Goal: Information Seeking & Learning: Learn about a topic

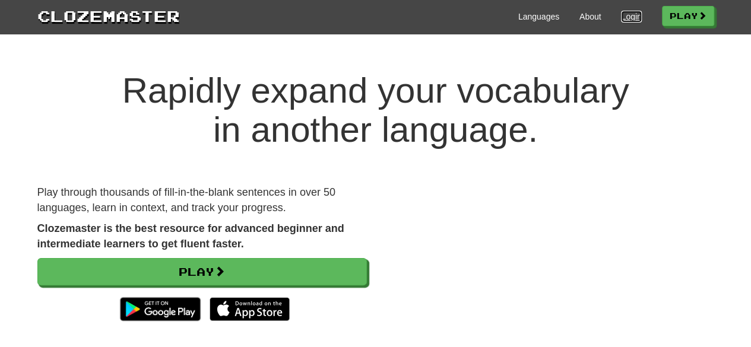
click at [621, 15] on link "Login" at bounding box center [631, 17] width 20 height 12
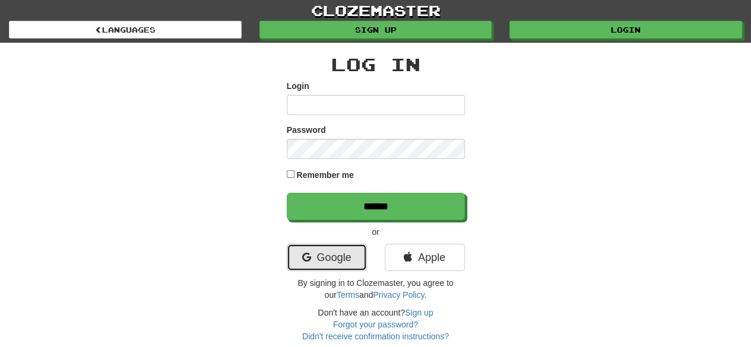
click at [347, 257] on link "Google" at bounding box center [327, 257] width 80 height 27
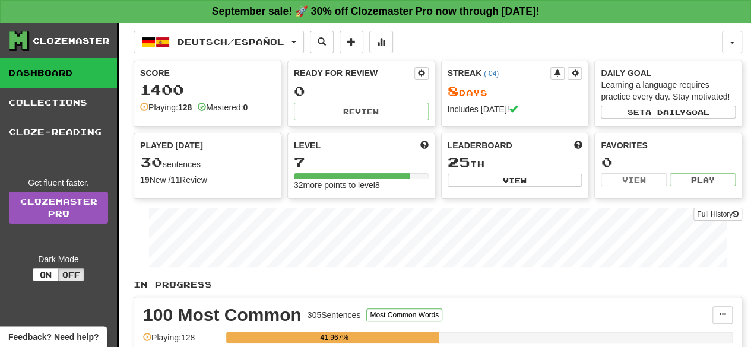
click at [259, 75] on div "Score" at bounding box center [207, 73] width 135 height 12
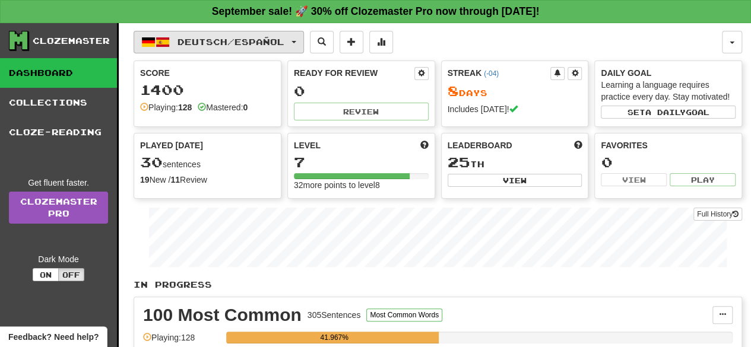
click at [257, 48] on button "Deutsch / Español" at bounding box center [219, 42] width 170 height 23
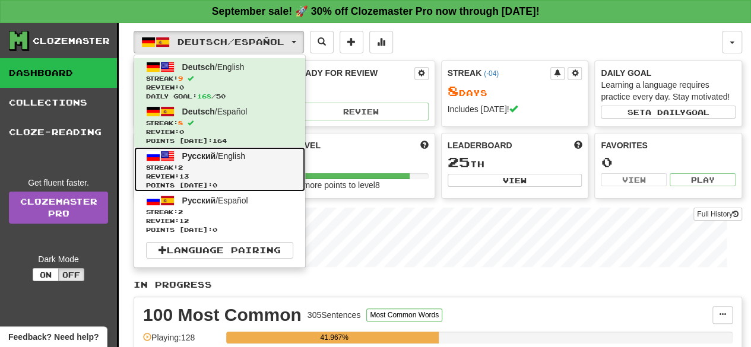
click at [238, 153] on span "Русский / English" at bounding box center [213, 155] width 63 height 9
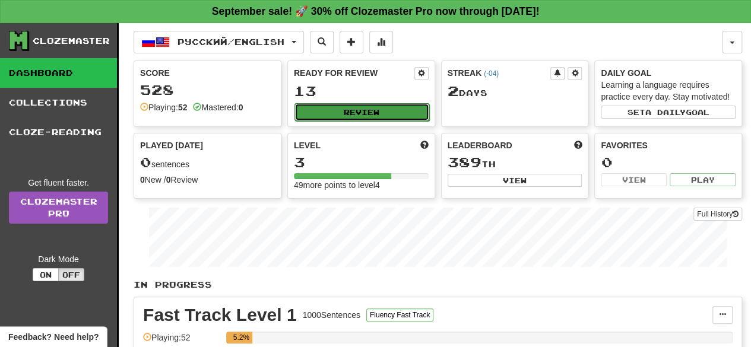
click at [350, 109] on button "Review" at bounding box center [361, 112] width 135 height 18
select select "**"
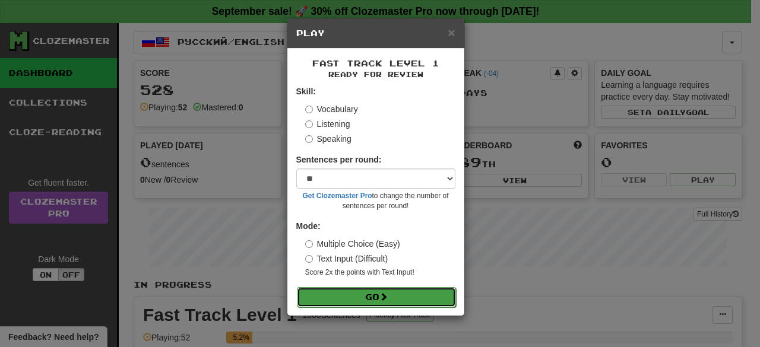
click at [394, 294] on button "Go" at bounding box center [376, 297] width 159 height 20
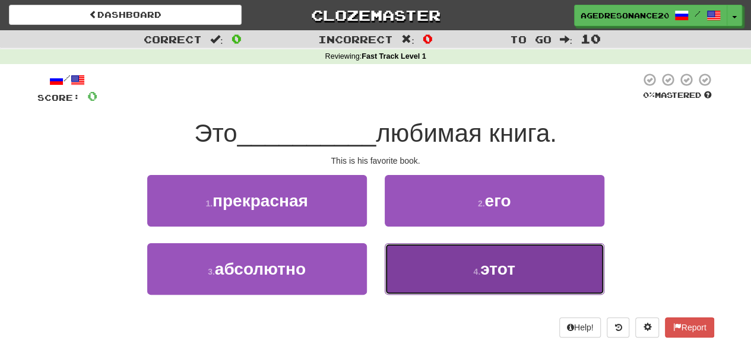
click at [419, 281] on button "4 . этот" at bounding box center [495, 269] width 220 height 52
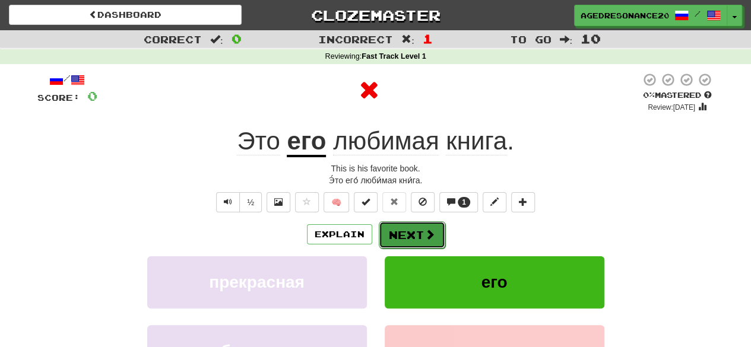
click at [405, 235] on button "Next" at bounding box center [412, 234] width 66 height 27
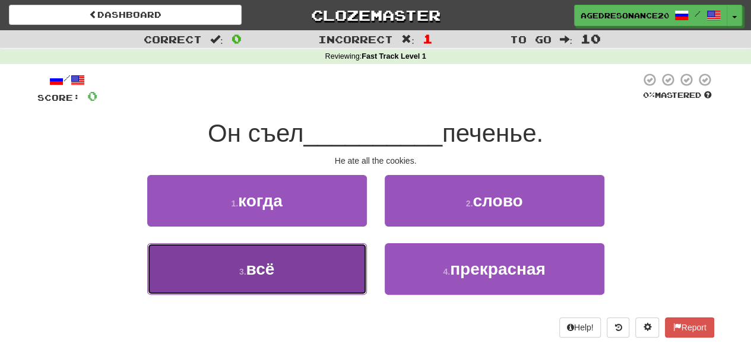
click at [334, 283] on button "3 . всё" at bounding box center [257, 269] width 220 height 52
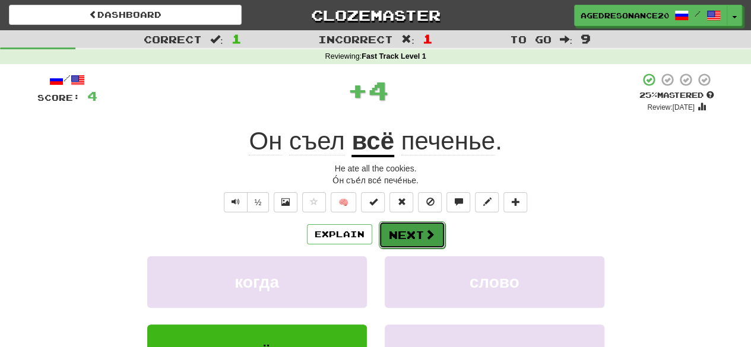
click at [408, 234] on button "Next" at bounding box center [412, 234] width 66 height 27
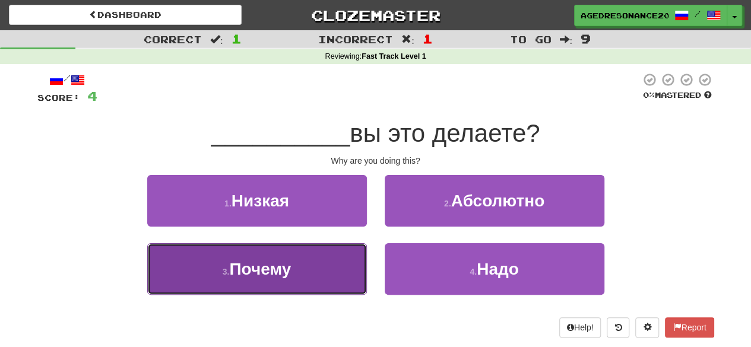
click at [356, 278] on button "3 . Почему" at bounding box center [257, 269] width 220 height 52
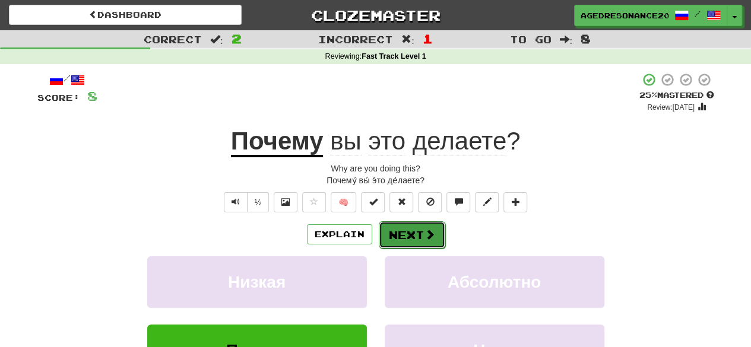
click at [396, 245] on button "Next" at bounding box center [412, 234] width 66 height 27
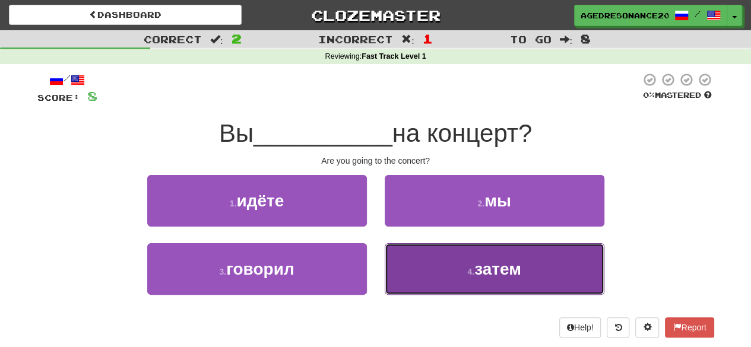
click at [426, 271] on button "4 . затем" at bounding box center [495, 269] width 220 height 52
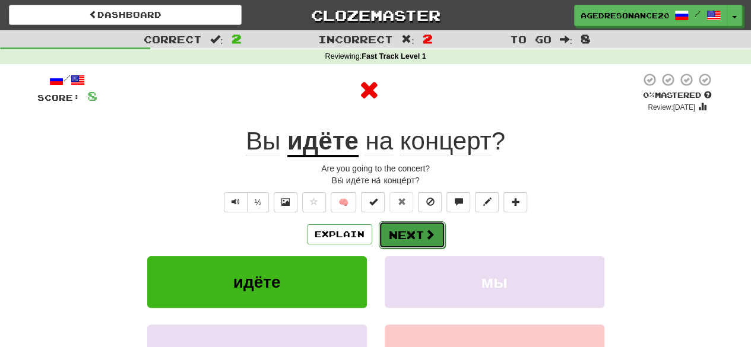
click at [424, 238] on span at bounding box center [429, 234] width 11 height 11
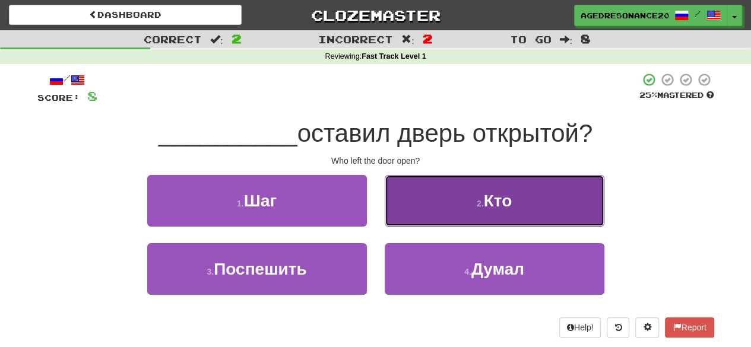
click at [439, 217] on button "2 . Кто" at bounding box center [495, 201] width 220 height 52
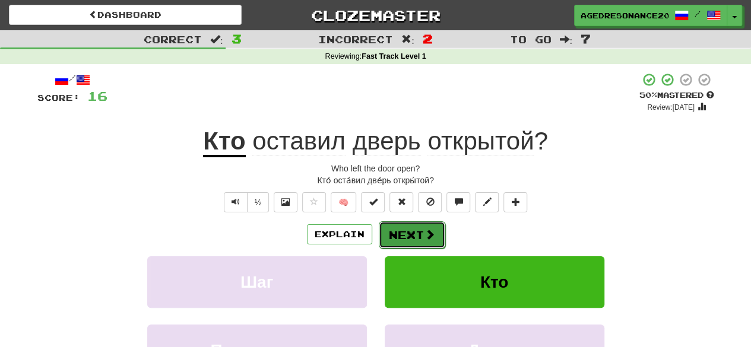
click at [426, 226] on button "Next" at bounding box center [412, 234] width 66 height 27
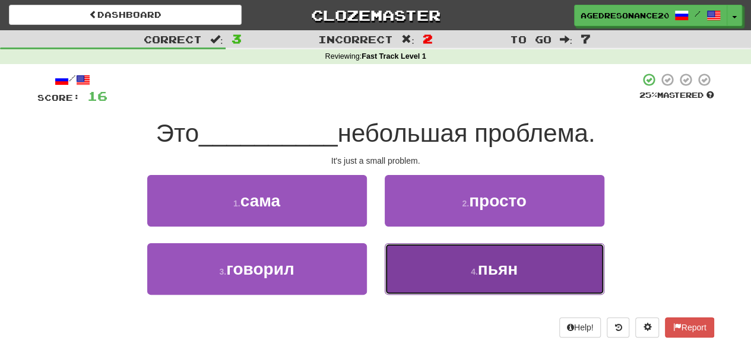
click at [441, 266] on button "4 . пьян" at bounding box center [495, 269] width 220 height 52
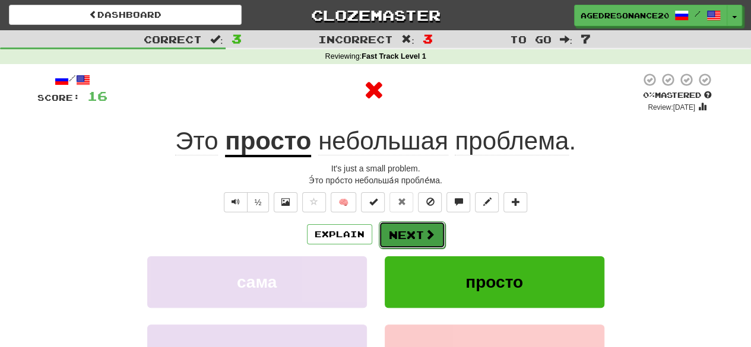
click at [426, 230] on span at bounding box center [429, 234] width 11 height 11
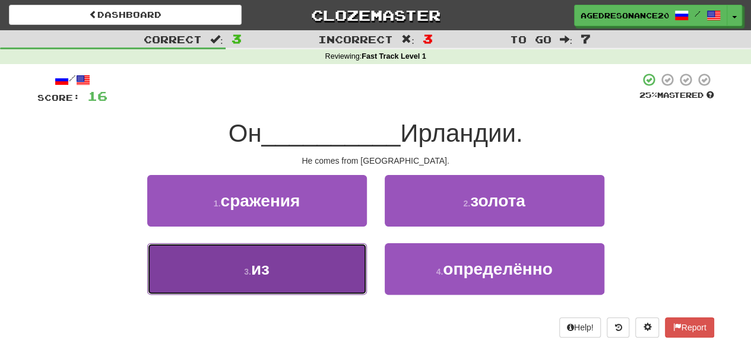
click at [335, 287] on button "3 . из" at bounding box center [257, 269] width 220 height 52
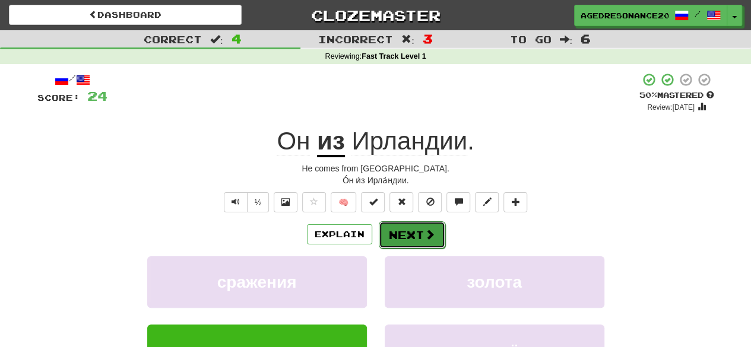
click at [400, 233] on button "Next" at bounding box center [412, 234] width 66 height 27
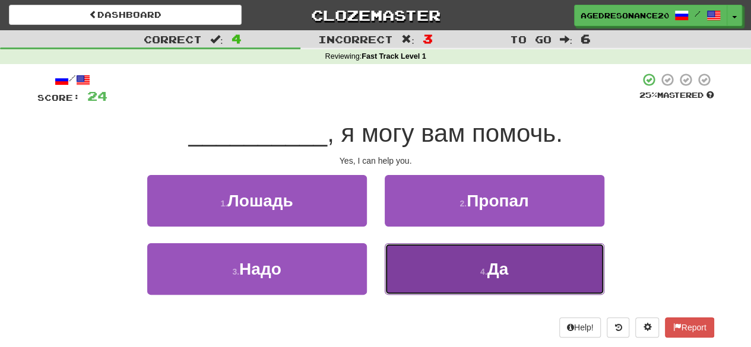
click at [436, 269] on button "4 . Да" at bounding box center [495, 269] width 220 height 52
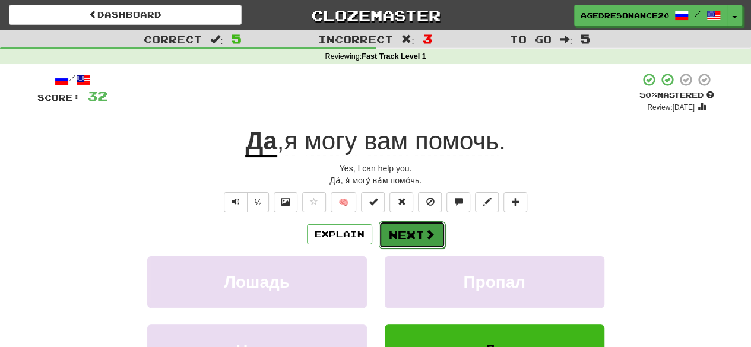
click at [420, 225] on button "Next" at bounding box center [412, 234] width 66 height 27
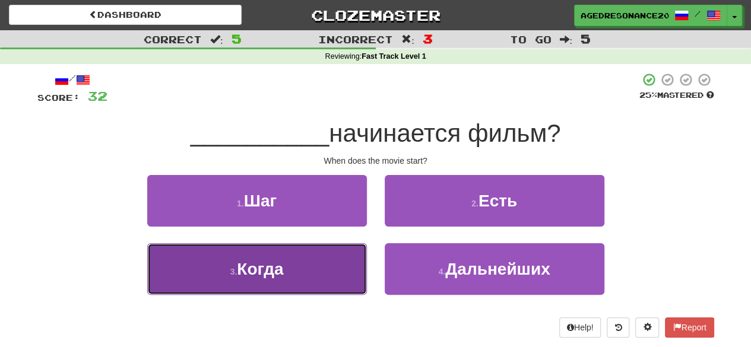
click at [343, 259] on button "3 . Когда" at bounding box center [257, 269] width 220 height 52
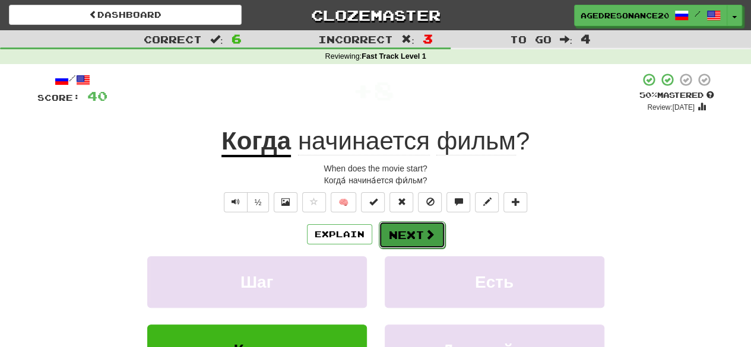
click at [433, 229] on span at bounding box center [429, 234] width 11 height 11
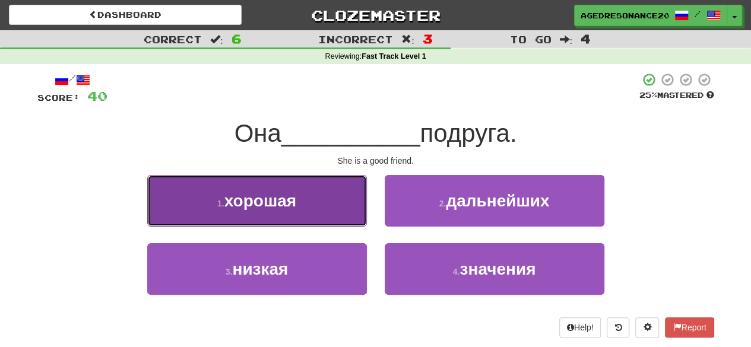
click at [347, 215] on button "1 . хорошая" at bounding box center [257, 201] width 220 height 52
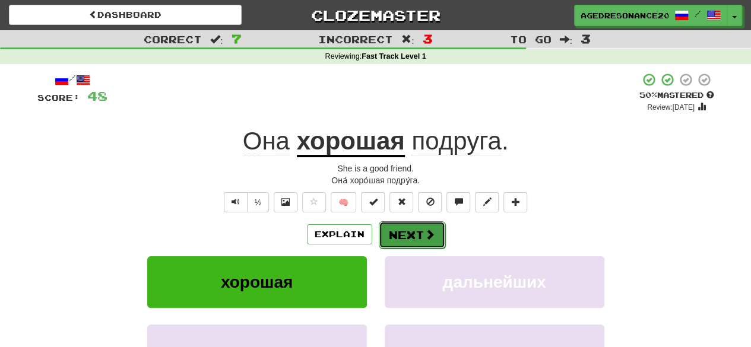
click at [418, 224] on button "Next" at bounding box center [412, 234] width 66 height 27
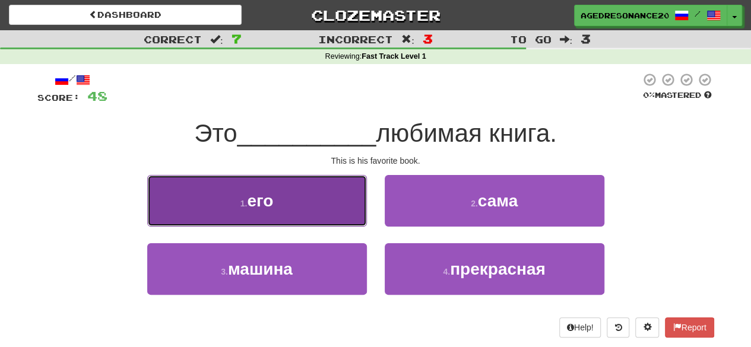
click at [363, 207] on button "1 . его" at bounding box center [257, 201] width 220 height 52
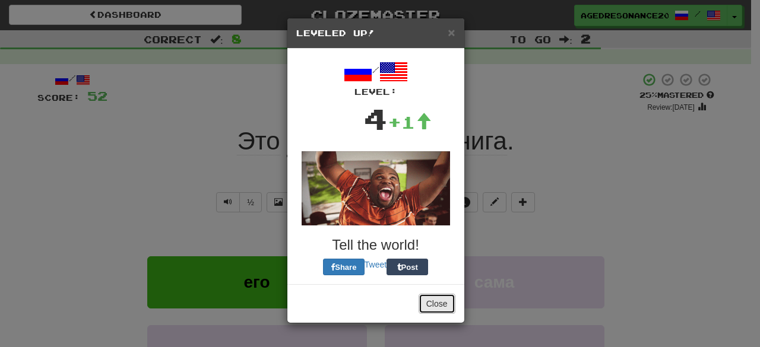
click at [429, 306] on button "Close" at bounding box center [436, 304] width 37 height 20
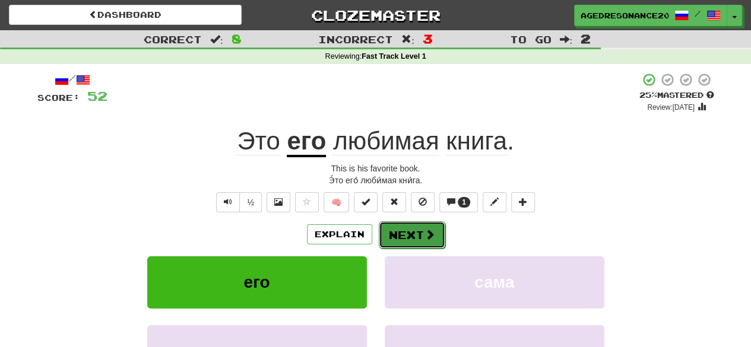
click at [414, 242] on button "Next" at bounding box center [412, 234] width 66 height 27
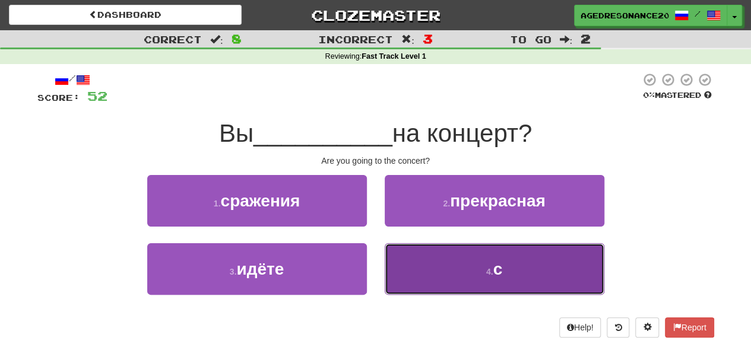
click at [432, 265] on button "4 . с" at bounding box center [495, 269] width 220 height 52
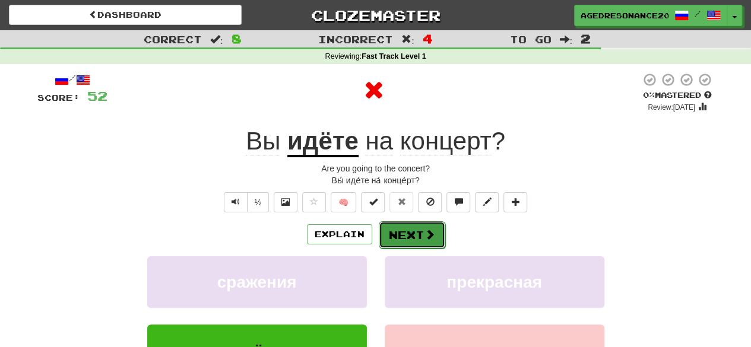
click at [407, 237] on button "Next" at bounding box center [412, 234] width 66 height 27
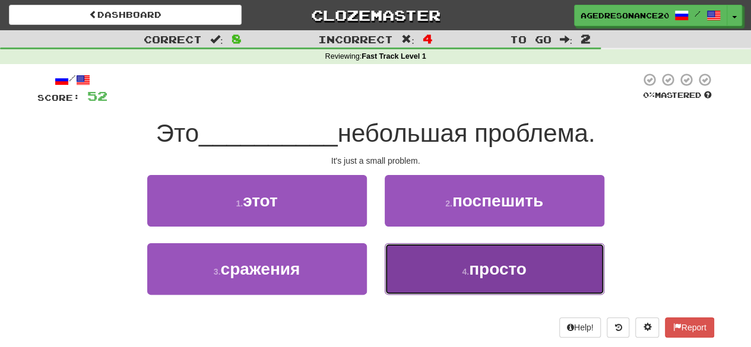
click at [429, 269] on button "4 . просто" at bounding box center [495, 269] width 220 height 52
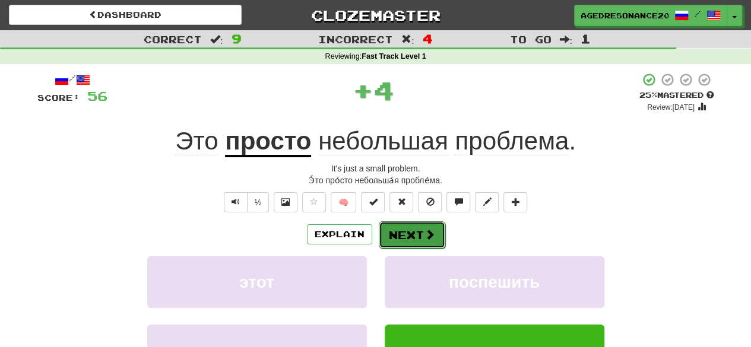
click at [420, 229] on button "Next" at bounding box center [412, 234] width 66 height 27
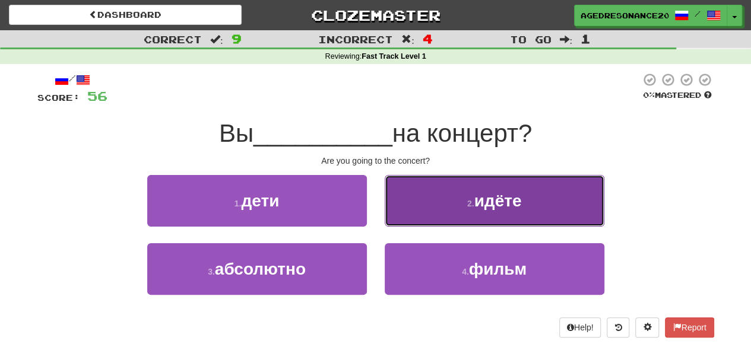
click at [459, 215] on button "2 . идёте" at bounding box center [495, 201] width 220 height 52
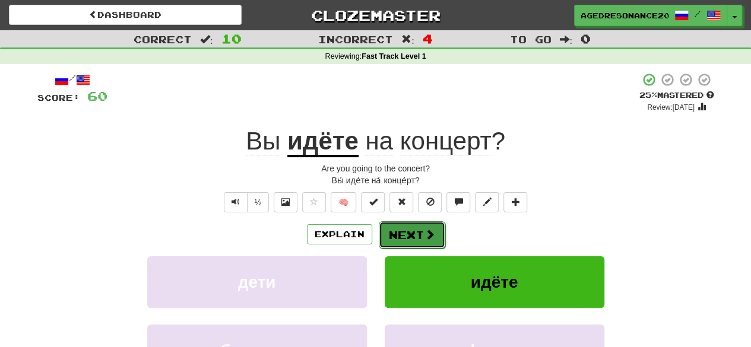
click at [411, 229] on button "Next" at bounding box center [412, 234] width 66 height 27
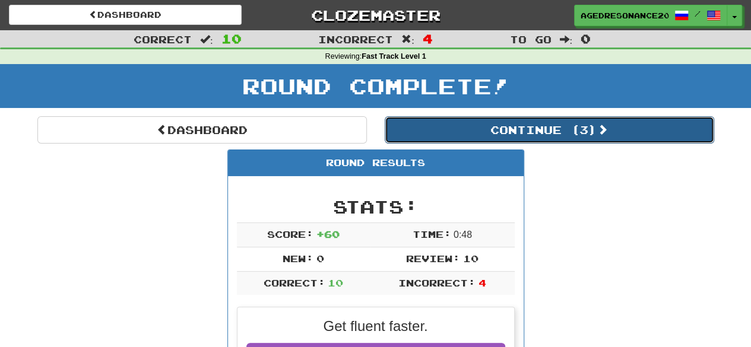
click at [456, 137] on button "Continue ( 3 )" at bounding box center [549, 129] width 329 height 27
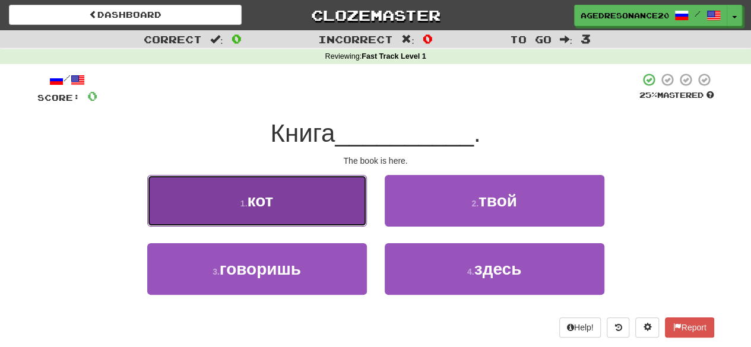
click at [354, 202] on button "1 . кот" at bounding box center [257, 201] width 220 height 52
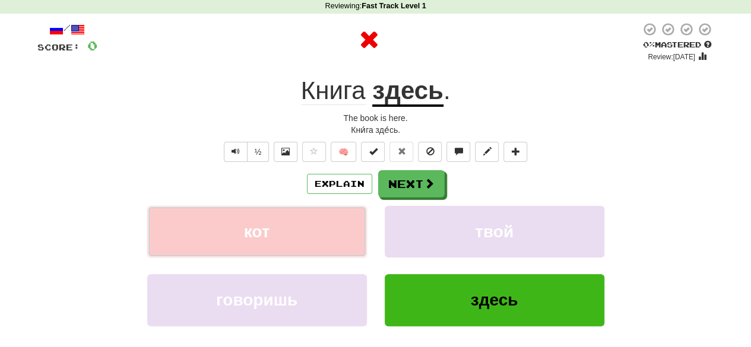
scroll to position [51, 0]
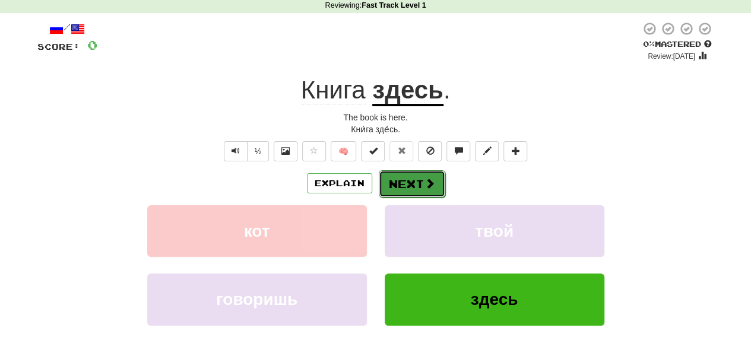
click at [404, 185] on button "Next" at bounding box center [412, 183] width 66 height 27
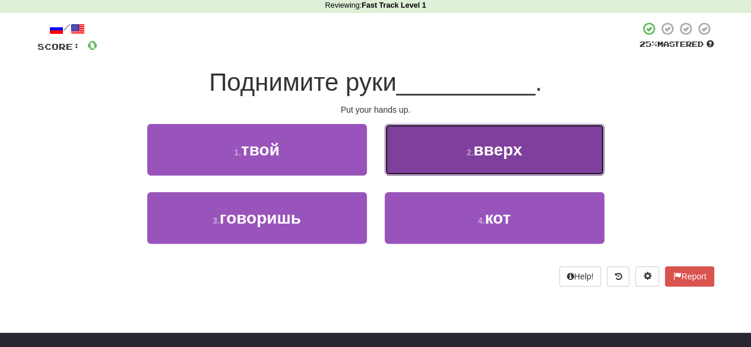
click at [482, 147] on span "вверх" at bounding box center [497, 150] width 49 height 18
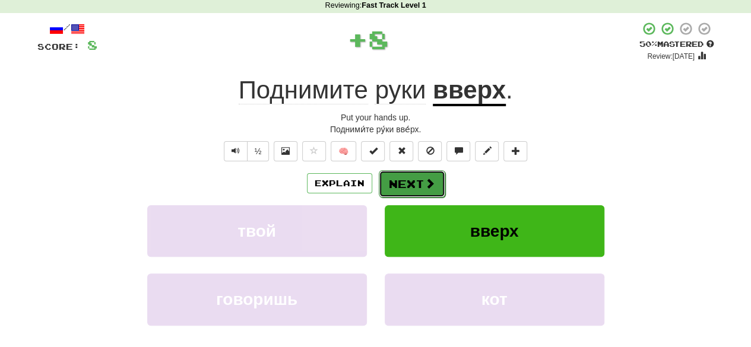
click at [434, 180] on button "Next" at bounding box center [412, 183] width 66 height 27
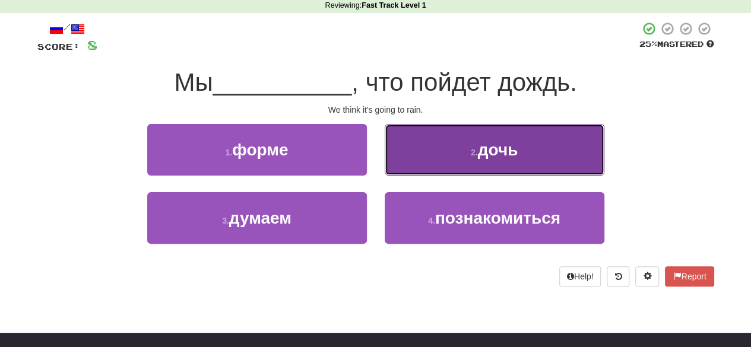
click at [432, 173] on button "2 . дочь" at bounding box center [495, 150] width 220 height 52
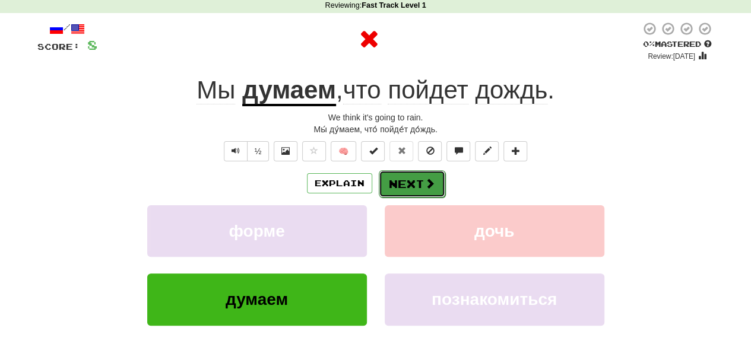
click at [422, 173] on button "Next" at bounding box center [412, 183] width 66 height 27
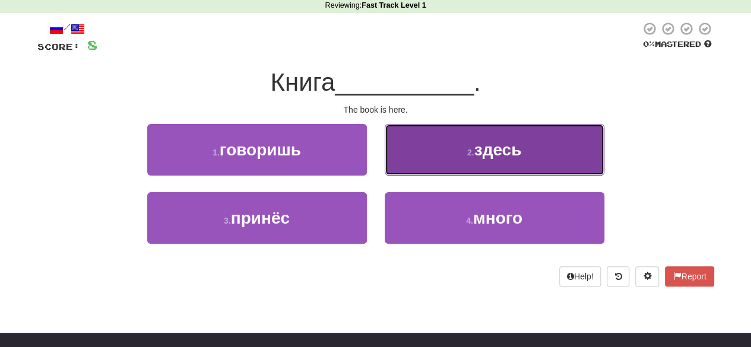
click at [445, 158] on button "2 . здесь" at bounding box center [495, 150] width 220 height 52
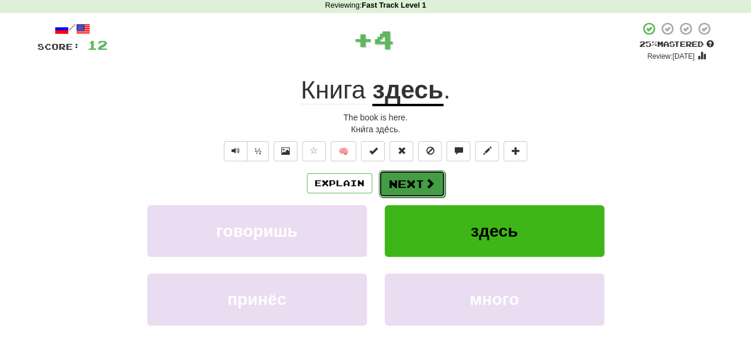
click at [421, 177] on button "Next" at bounding box center [412, 183] width 66 height 27
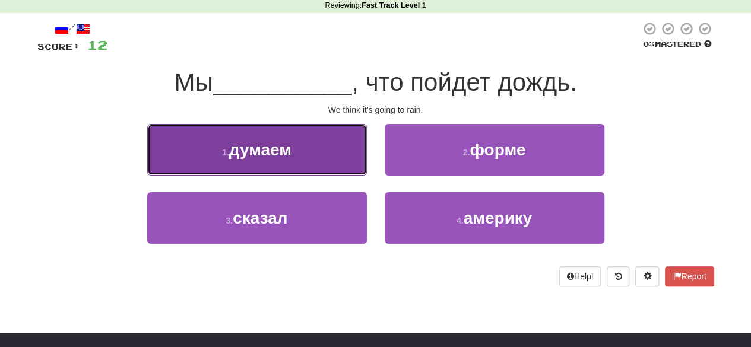
click at [354, 163] on button "1 . думаем" at bounding box center [257, 150] width 220 height 52
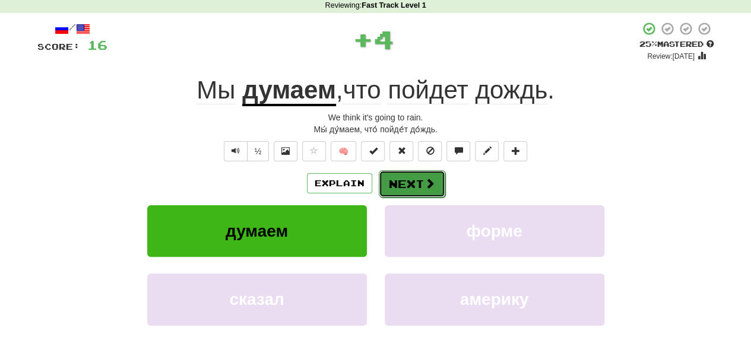
click at [410, 179] on button "Next" at bounding box center [412, 183] width 66 height 27
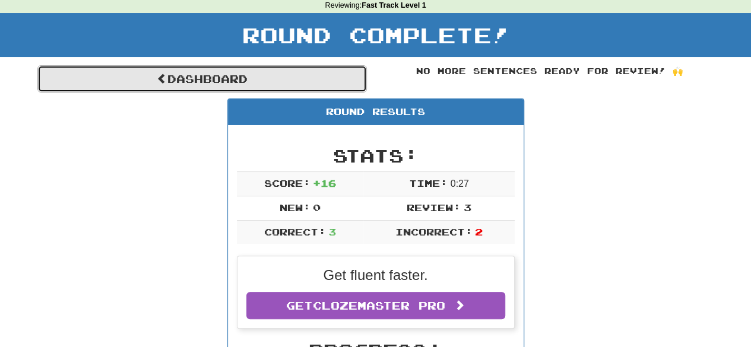
click at [325, 80] on link "Dashboard" at bounding box center [201, 78] width 329 height 27
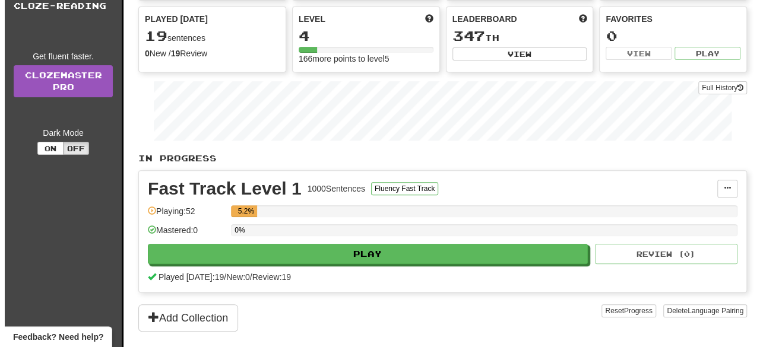
scroll to position [151, 0]
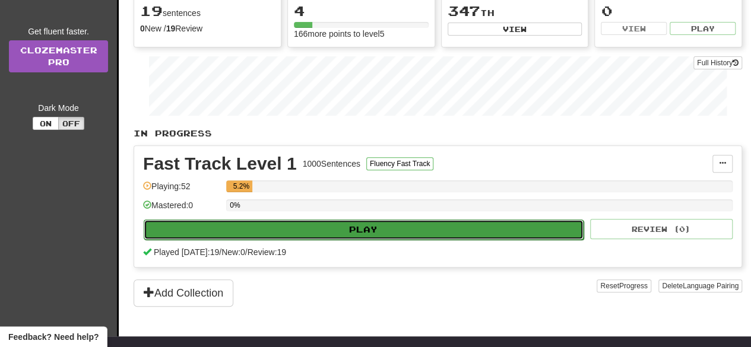
click at [392, 220] on button "Play" at bounding box center [364, 230] width 440 height 20
select select "**"
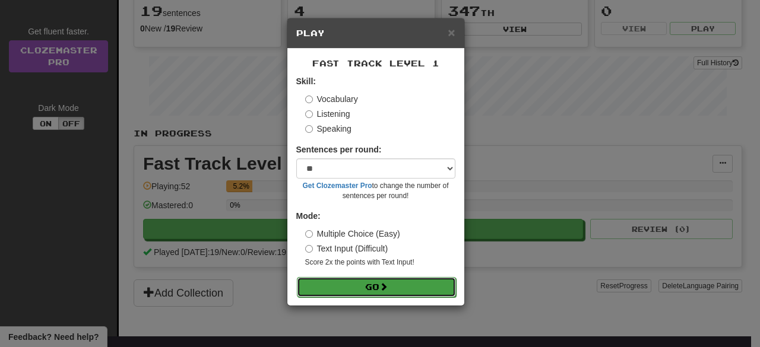
click at [382, 285] on span at bounding box center [383, 287] width 8 height 8
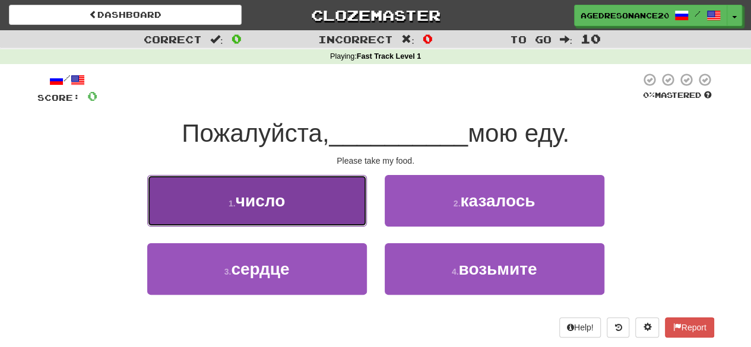
click at [343, 195] on button "1 . число" at bounding box center [257, 201] width 220 height 52
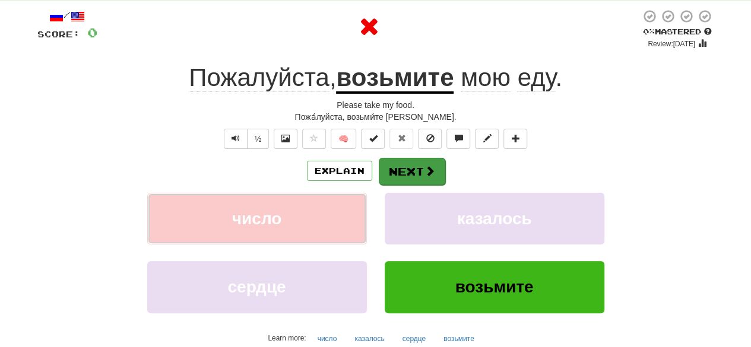
scroll to position [65, 0]
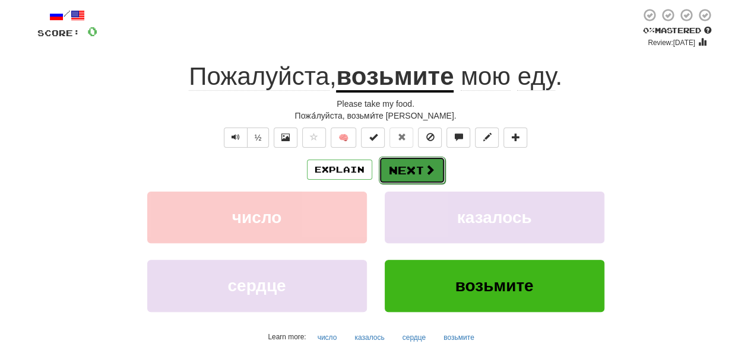
click at [404, 176] on button "Next" at bounding box center [412, 170] width 66 height 27
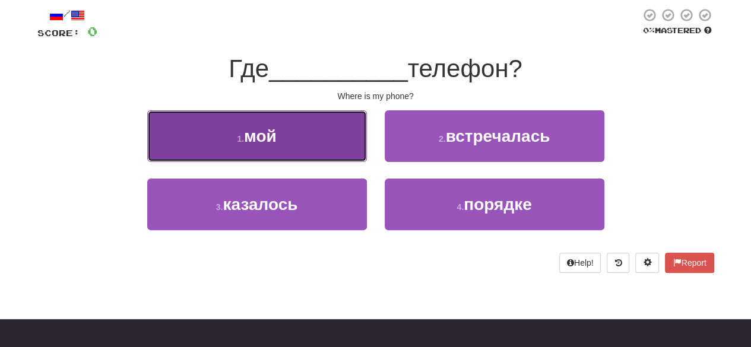
click at [361, 152] on button "1 . мой" at bounding box center [257, 136] width 220 height 52
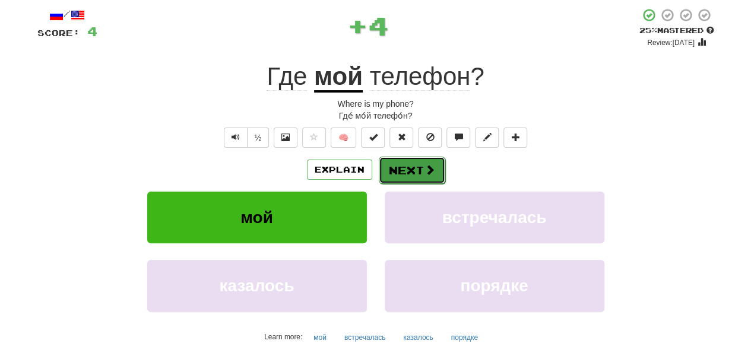
click at [392, 166] on button "Next" at bounding box center [412, 170] width 66 height 27
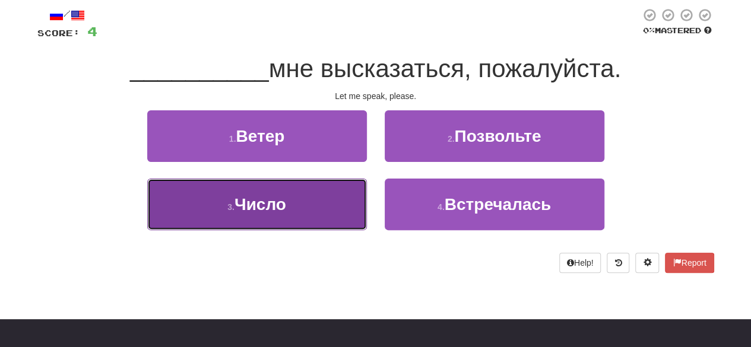
click at [354, 205] on button "3 . Число" at bounding box center [257, 205] width 220 height 52
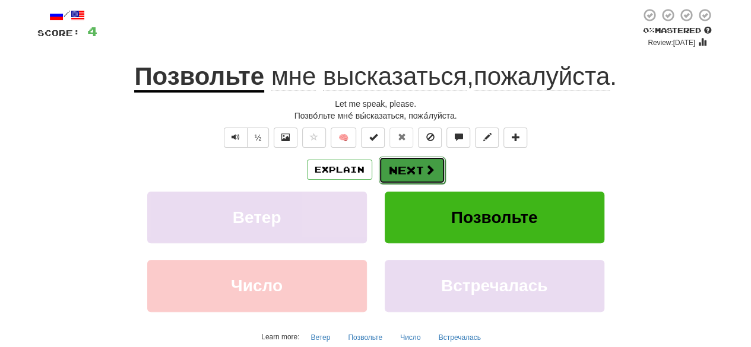
click at [424, 169] on span at bounding box center [429, 169] width 11 height 11
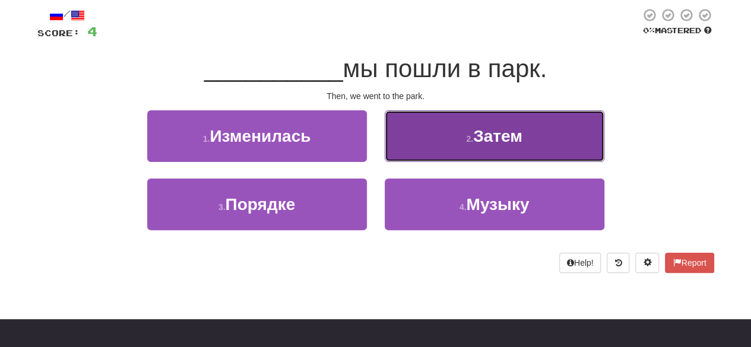
click at [429, 154] on button "2 . Затем" at bounding box center [495, 136] width 220 height 52
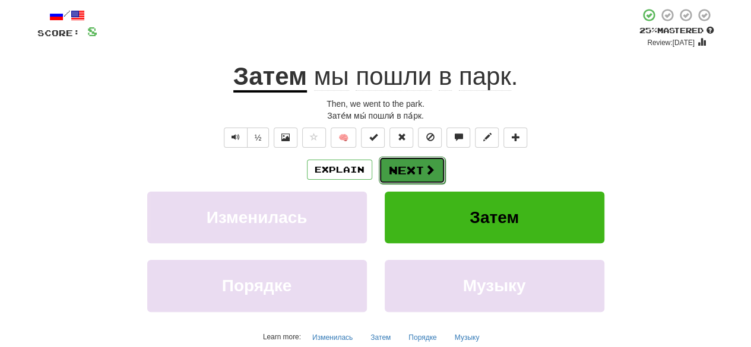
click at [417, 166] on button "Next" at bounding box center [412, 170] width 66 height 27
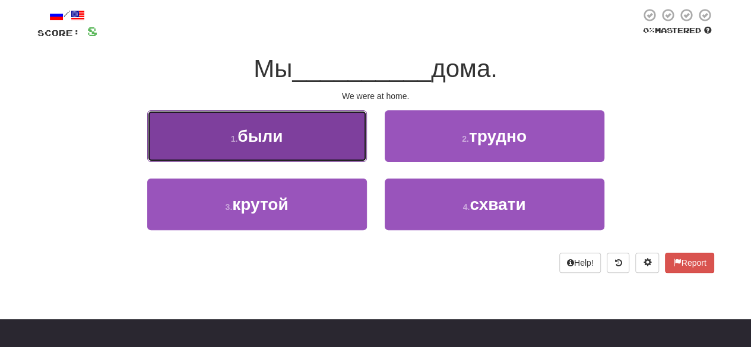
click at [348, 150] on button "1 . были" at bounding box center [257, 136] width 220 height 52
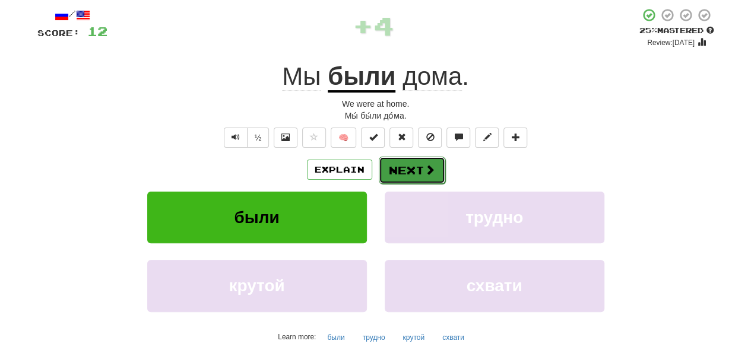
click at [407, 164] on button "Next" at bounding box center [412, 170] width 66 height 27
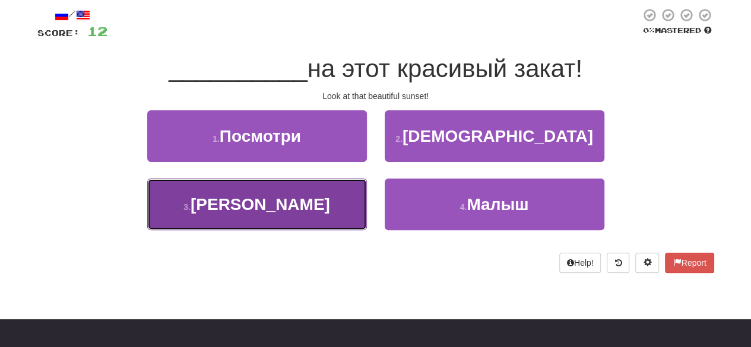
click at [342, 200] on button "3 . Я" at bounding box center [257, 205] width 220 height 52
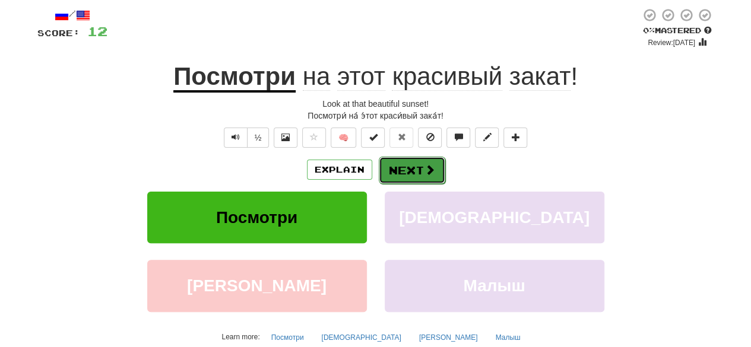
click at [410, 166] on button "Next" at bounding box center [412, 170] width 66 height 27
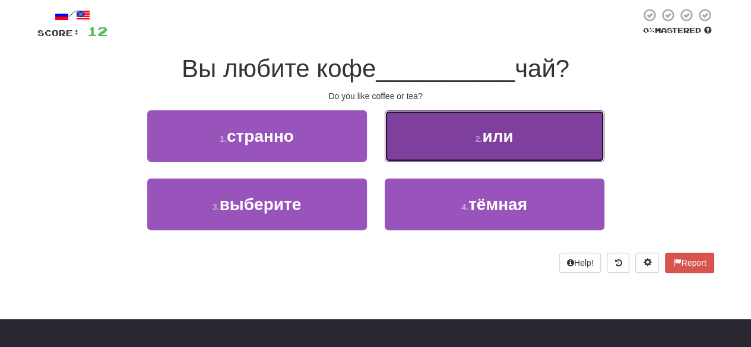
click at [412, 152] on button "2 . или" at bounding box center [495, 136] width 220 height 52
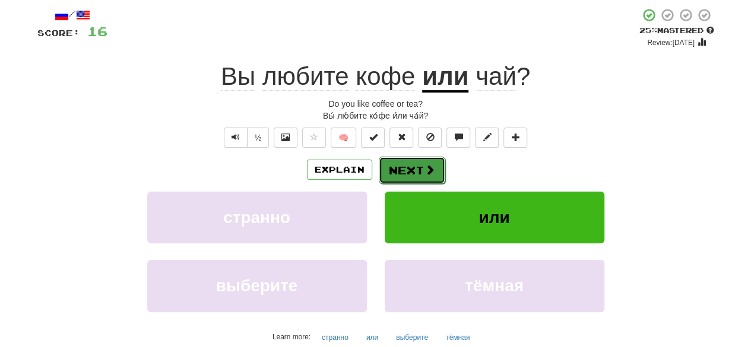
click at [417, 167] on button "Next" at bounding box center [412, 170] width 66 height 27
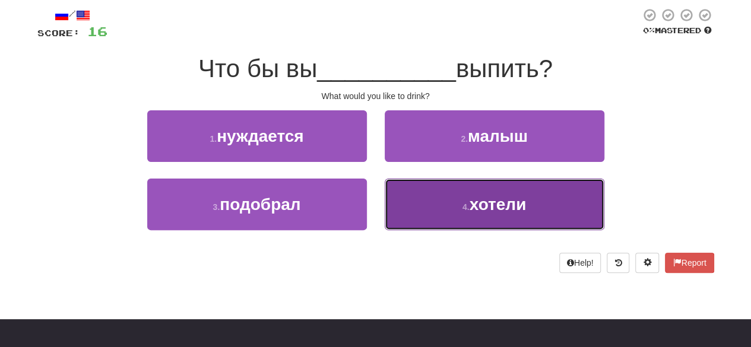
click at [434, 189] on button "4 . хотели" at bounding box center [495, 205] width 220 height 52
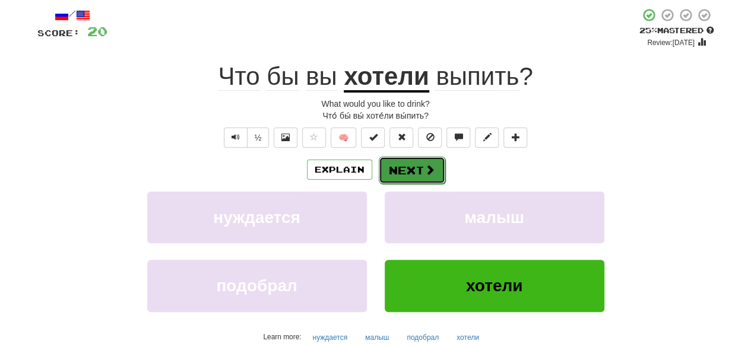
click at [415, 175] on button "Next" at bounding box center [412, 170] width 66 height 27
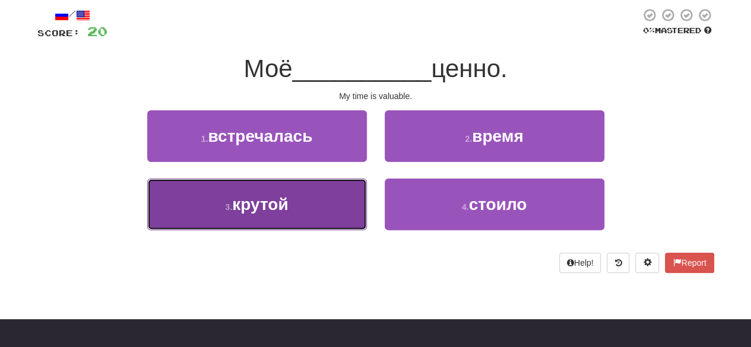
click at [334, 207] on button "3 . крутой" at bounding box center [257, 205] width 220 height 52
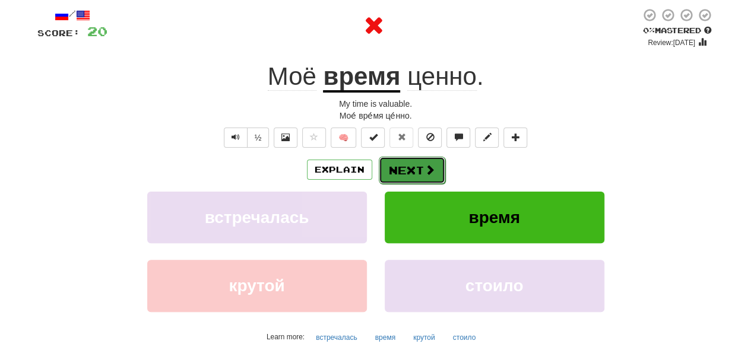
click at [430, 161] on button "Next" at bounding box center [412, 170] width 66 height 27
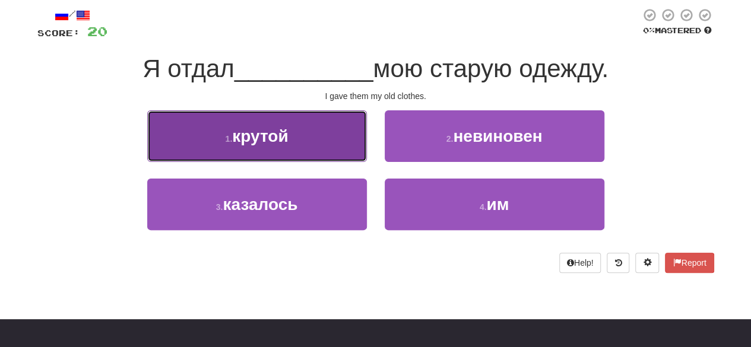
click at [318, 155] on button "1 . крутой" at bounding box center [257, 136] width 220 height 52
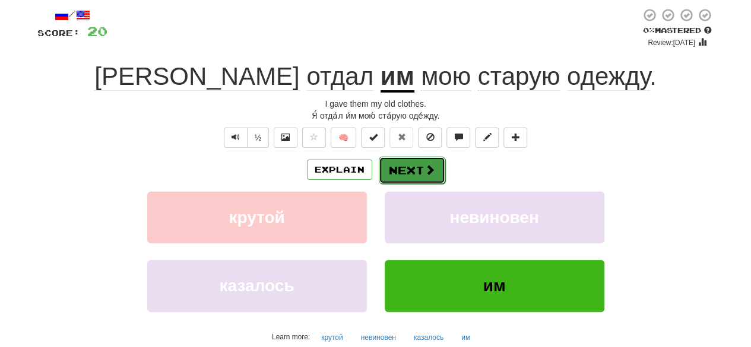
click at [411, 167] on button "Next" at bounding box center [412, 170] width 66 height 27
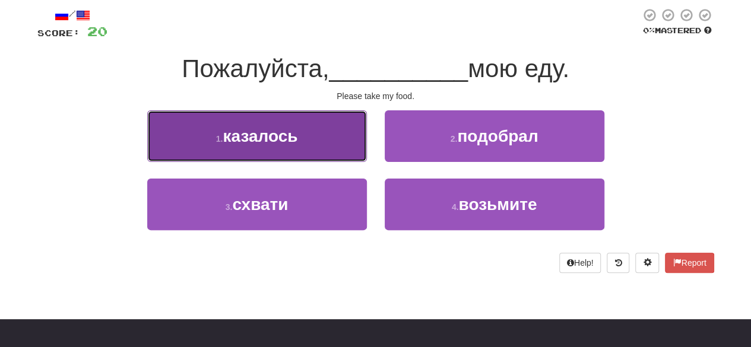
click at [341, 152] on button "1 . казалось" at bounding box center [257, 136] width 220 height 52
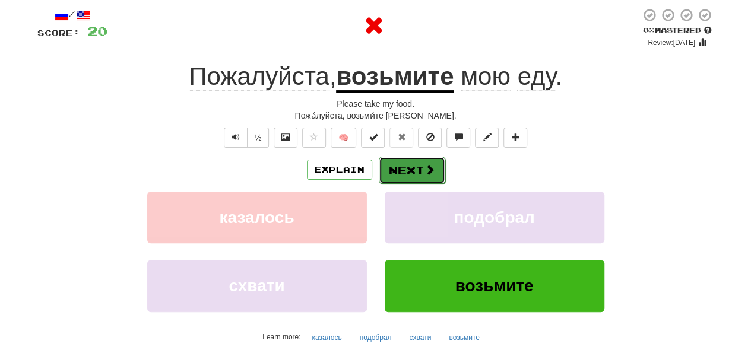
click at [416, 163] on button "Next" at bounding box center [412, 170] width 66 height 27
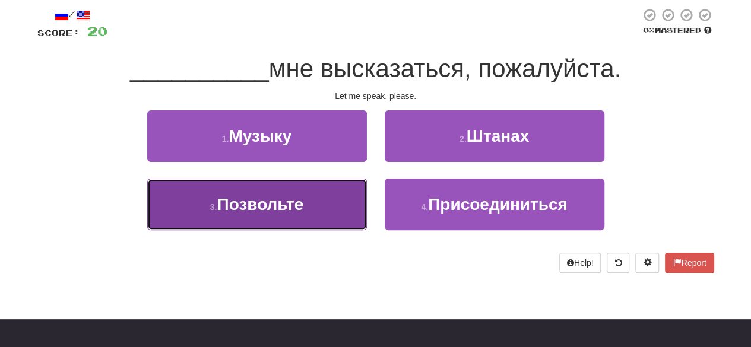
click at [334, 210] on button "3 . Позвольте" at bounding box center [257, 205] width 220 height 52
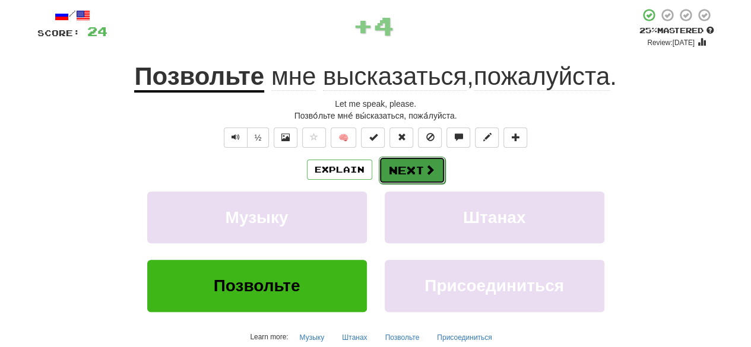
click at [408, 170] on button "Next" at bounding box center [412, 170] width 66 height 27
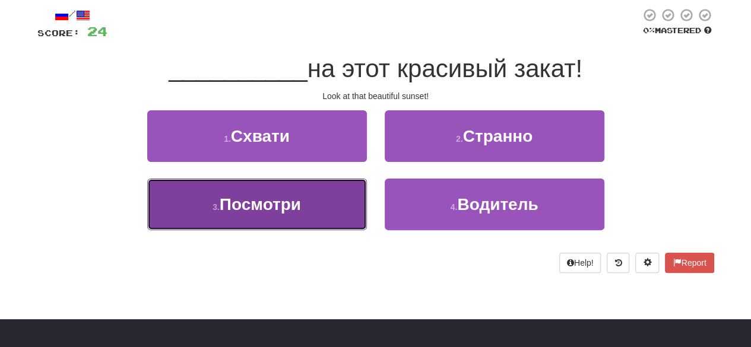
click at [354, 204] on button "3 . Посмотри" at bounding box center [257, 205] width 220 height 52
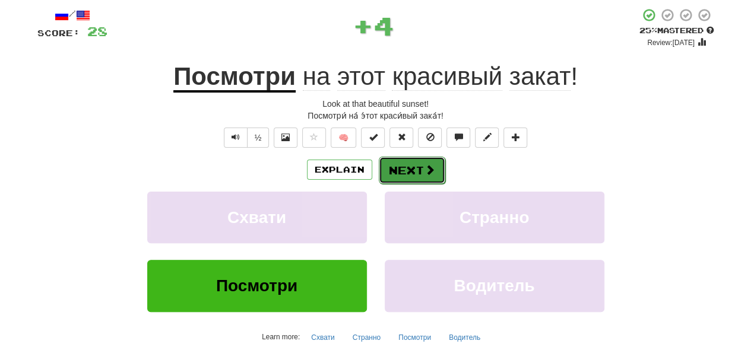
click at [411, 168] on button "Next" at bounding box center [412, 170] width 66 height 27
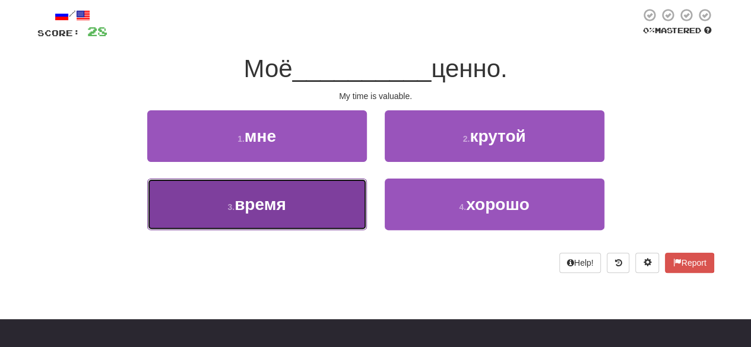
click at [362, 193] on button "3 . время" at bounding box center [257, 205] width 220 height 52
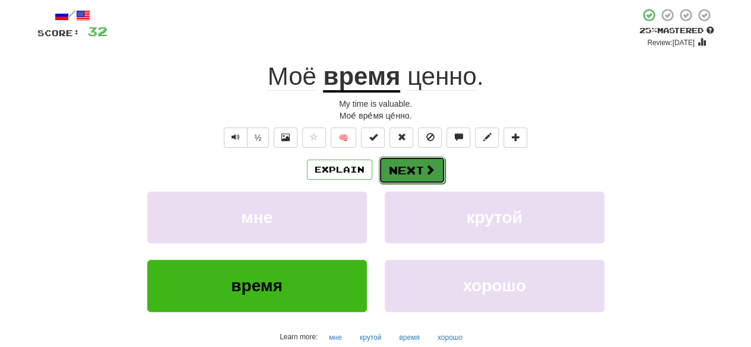
click at [399, 171] on button "Next" at bounding box center [412, 170] width 66 height 27
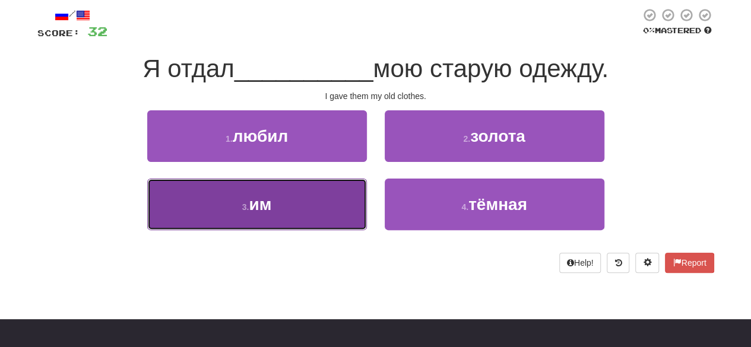
click at [312, 220] on button "3 . им" at bounding box center [257, 205] width 220 height 52
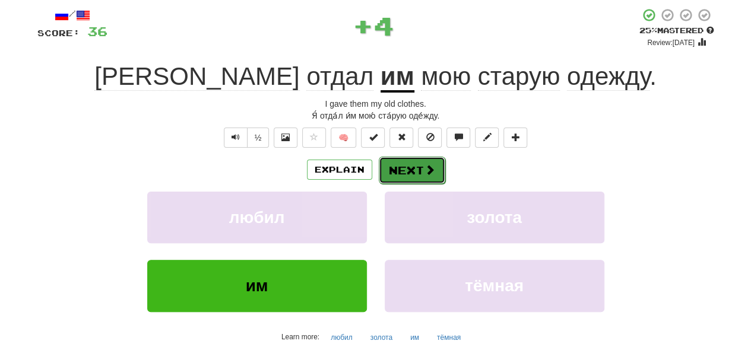
click at [418, 170] on button "Next" at bounding box center [412, 170] width 66 height 27
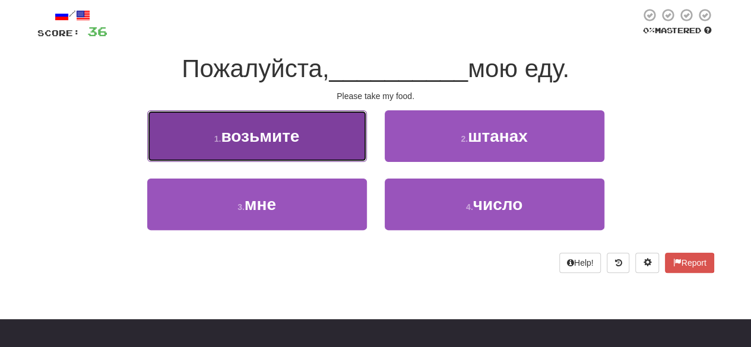
click at [318, 158] on button "1 . возьмите" at bounding box center [257, 136] width 220 height 52
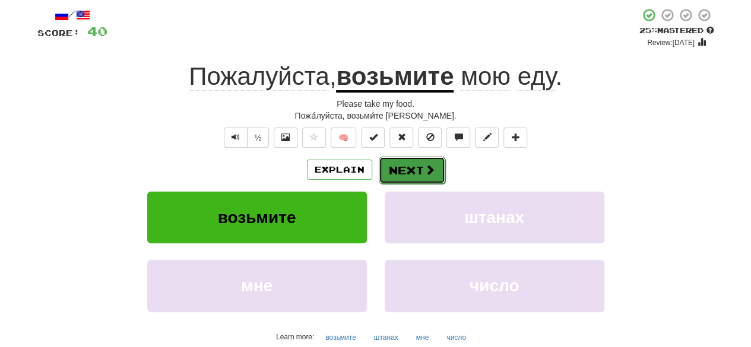
click at [410, 161] on button "Next" at bounding box center [412, 170] width 66 height 27
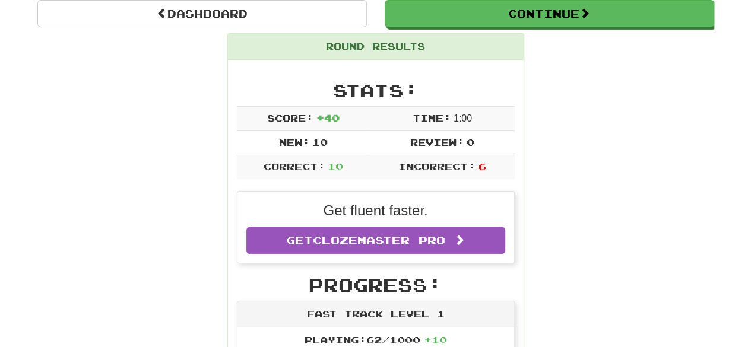
scroll to position [116, 0]
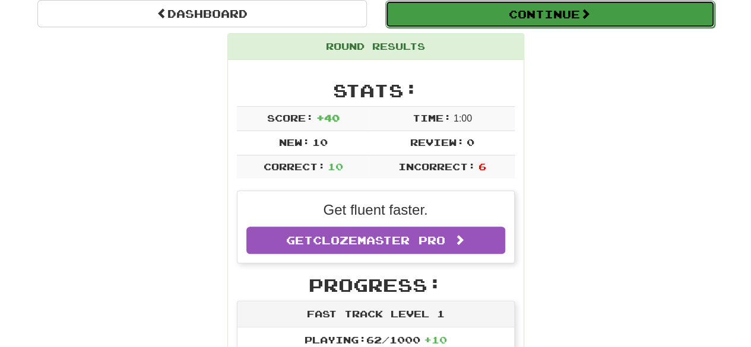
click at [483, 14] on button "Continue" at bounding box center [549, 14] width 329 height 27
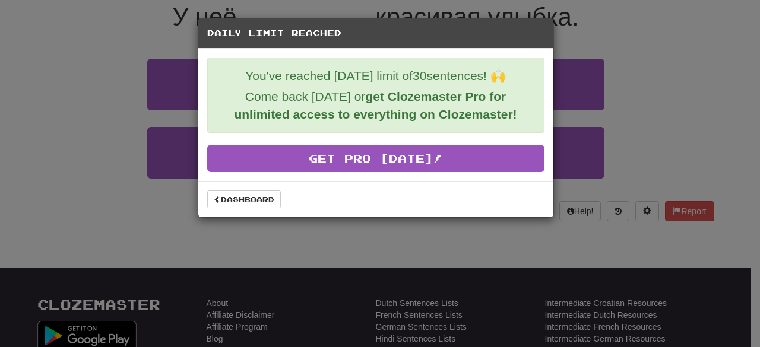
click at [268, 208] on div "Dashboard" at bounding box center [375, 199] width 355 height 36
click at [262, 203] on link "Dashboard" at bounding box center [244, 200] width 74 height 18
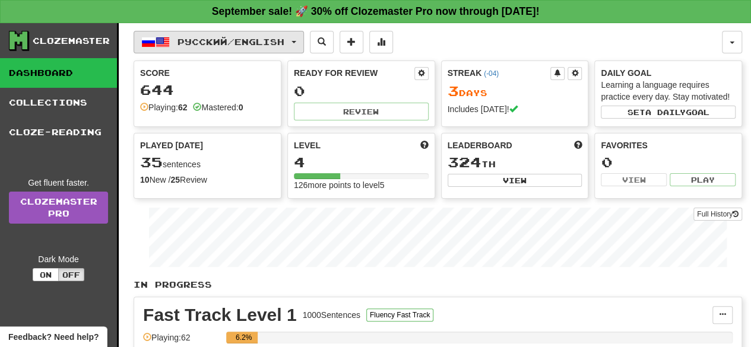
click at [236, 39] on span "Русский / English" at bounding box center [230, 42] width 107 height 10
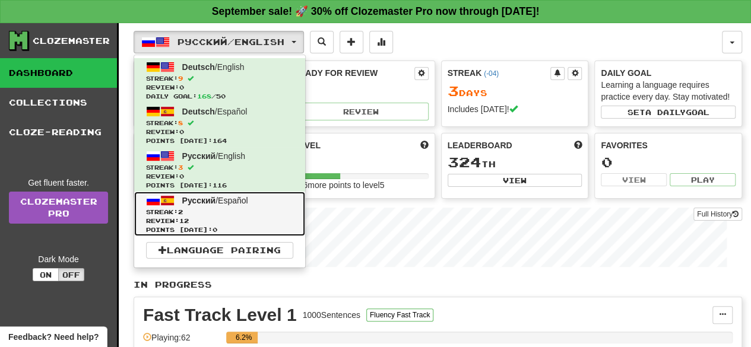
click at [237, 211] on span "Streak: 2" at bounding box center [219, 212] width 147 height 9
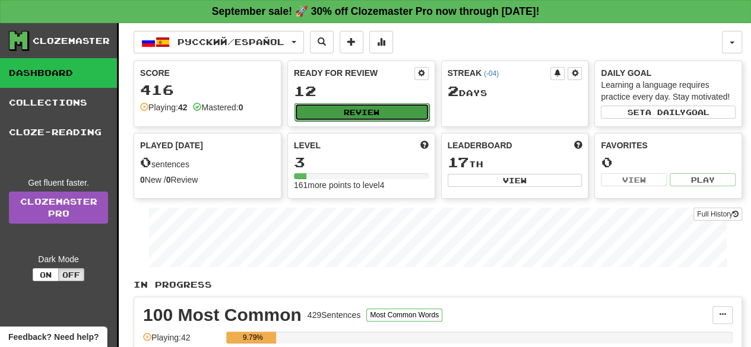
click at [400, 108] on button "Review" at bounding box center [361, 112] width 135 height 18
select select "**"
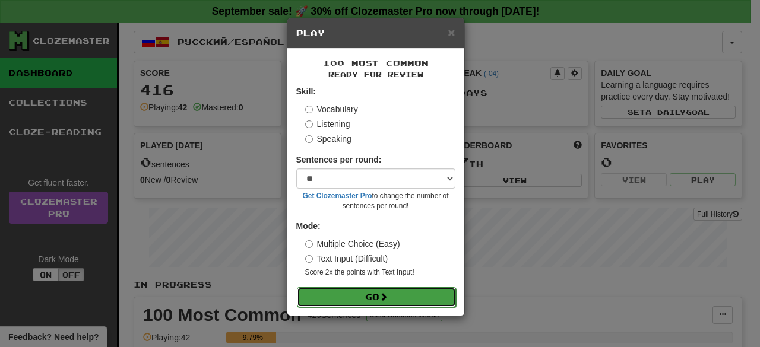
click at [376, 291] on button "Go" at bounding box center [376, 297] width 159 height 20
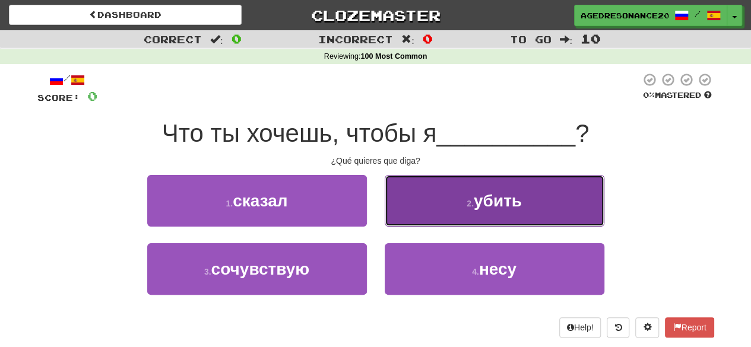
click at [434, 208] on button "2 . убить" at bounding box center [495, 201] width 220 height 52
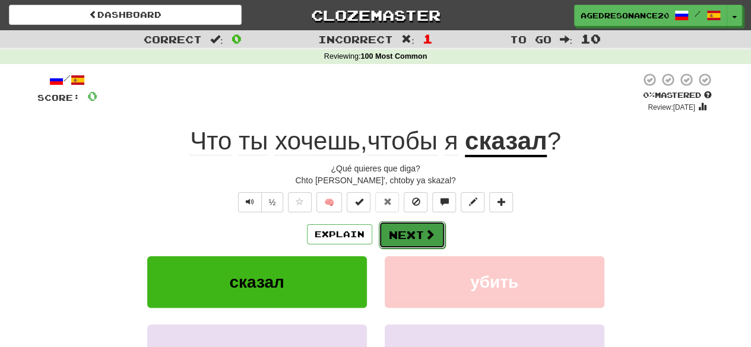
click at [411, 230] on button "Next" at bounding box center [412, 234] width 66 height 27
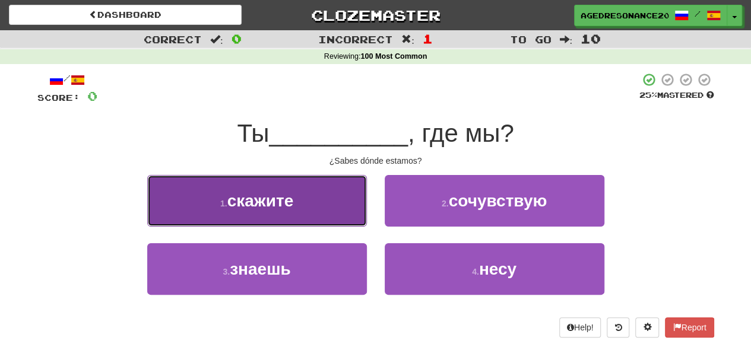
click at [356, 214] on button "1 . скажите" at bounding box center [257, 201] width 220 height 52
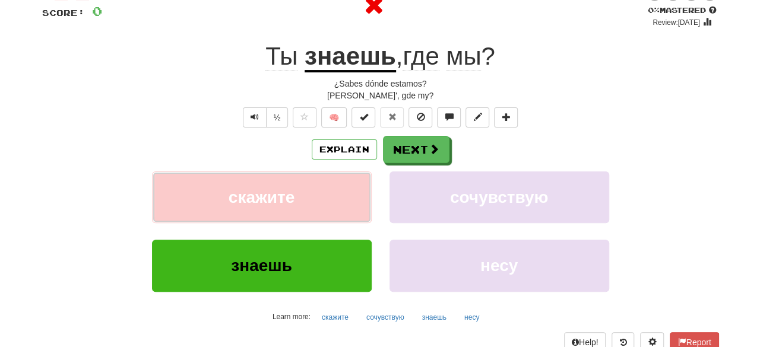
scroll to position [84, 0]
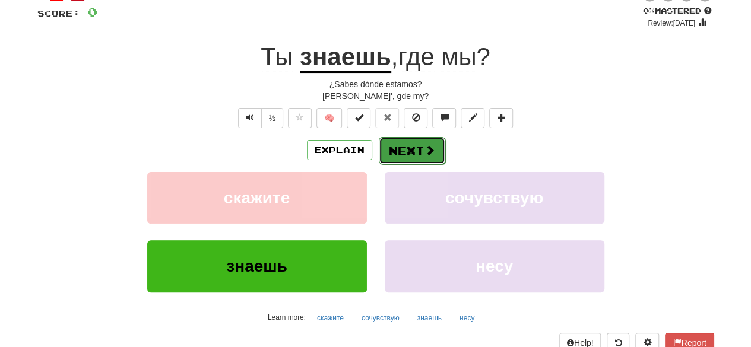
click at [407, 149] on button "Next" at bounding box center [412, 150] width 66 height 27
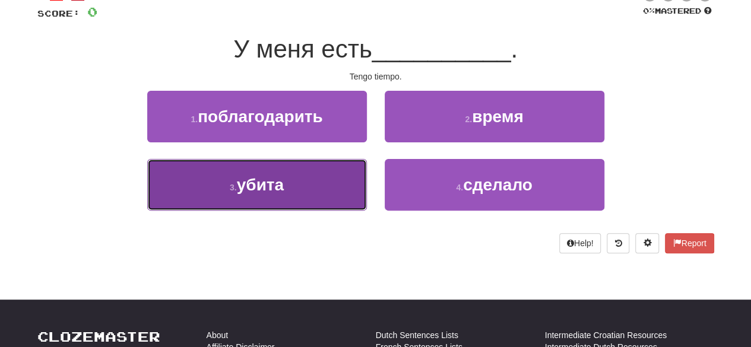
click at [334, 180] on button "3 . убита" at bounding box center [257, 185] width 220 height 52
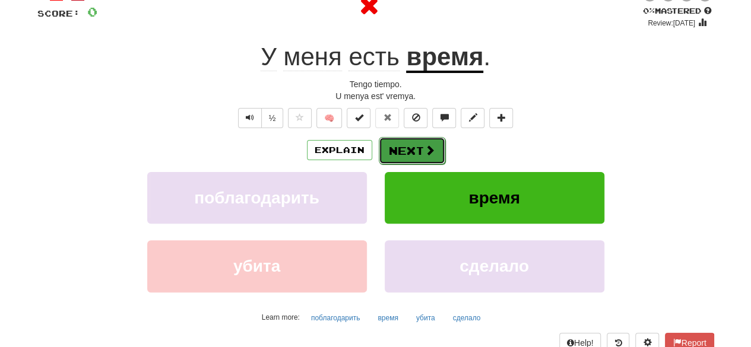
click at [407, 151] on button "Next" at bounding box center [412, 150] width 66 height 27
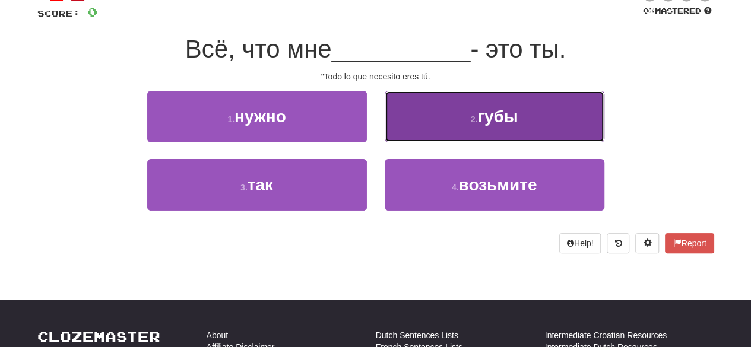
click at [430, 138] on button "2 . губы" at bounding box center [495, 117] width 220 height 52
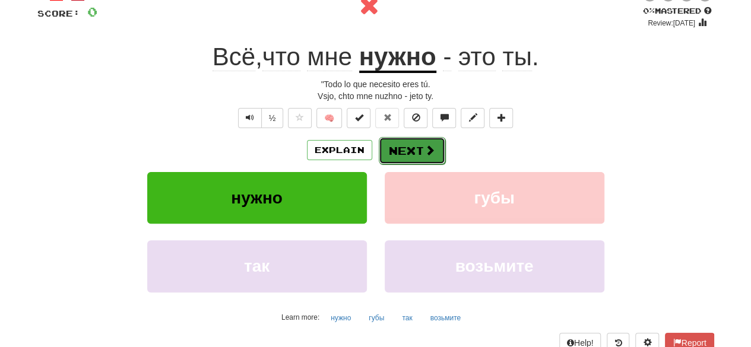
click at [420, 143] on button "Next" at bounding box center [412, 150] width 66 height 27
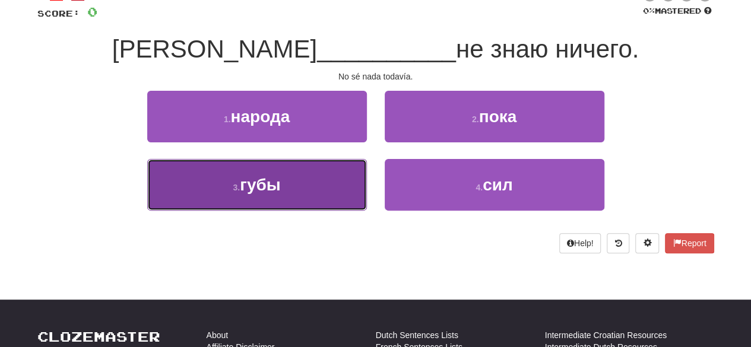
click at [344, 187] on button "3 . губы" at bounding box center [257, 185] width 220 height 52
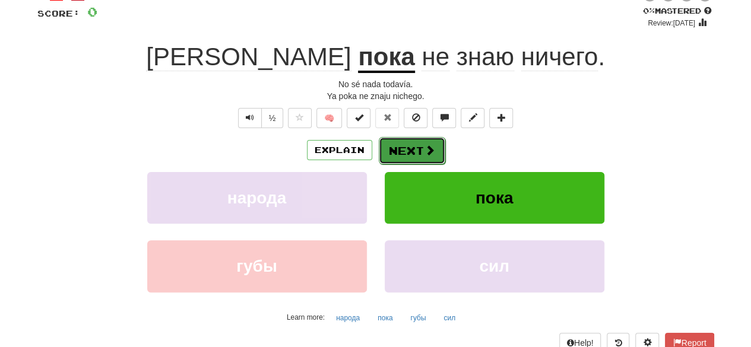
click at [398, 157] on button "Next" at bounding box center [412, 150] width 66 height 27
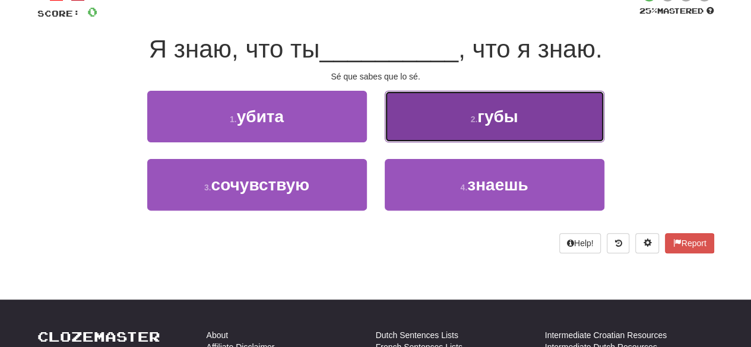
click at [478, 118] on span "губы" at bounding box center [497, 116] width 40 height 18
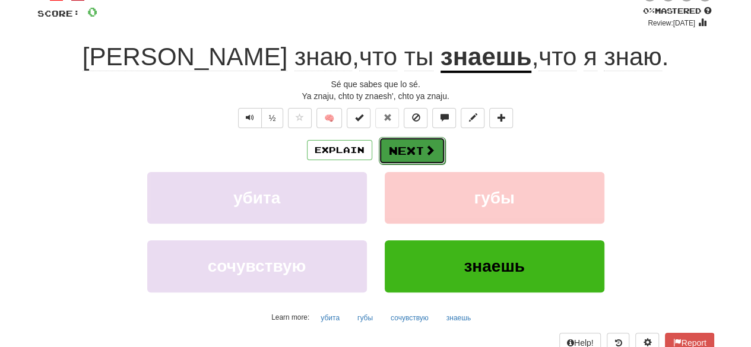
click at [418, 146] on button "Next" at bounding box center [412, 150] width 66 height 27
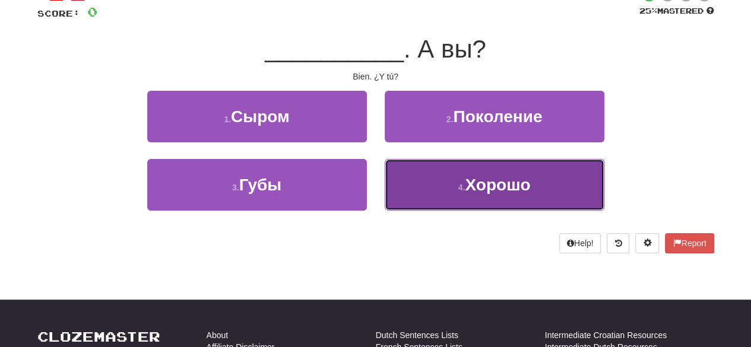
click at [407, 177] on button "4 . Хорошо" at bounding box center [495, 185] width 220 height 52
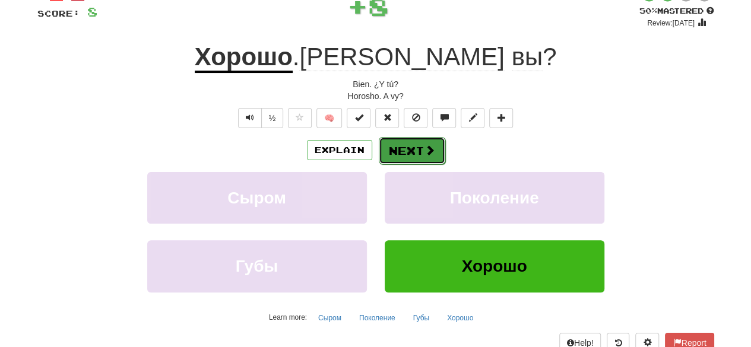
click at [407, 153] on button "Next" at bounding box center [412, 150] width 66 height 27
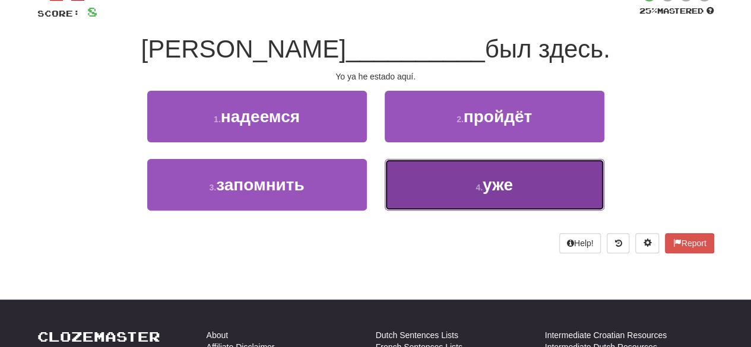
click at [408, 175] on button "4 . уже" at bounding box center [495, 185] width 220 height 52
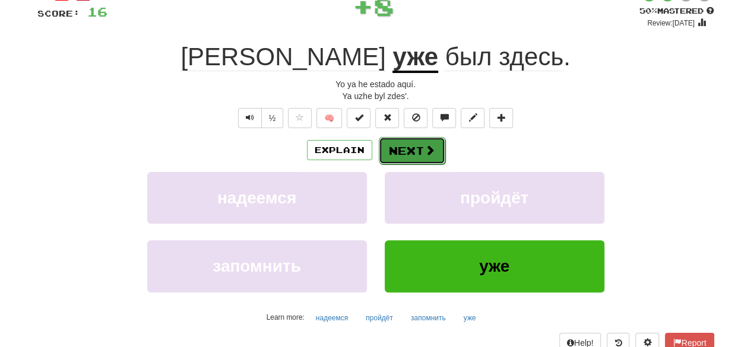
click at [406, 153] on button "Next" at bounding box center [412, 150] width 66 height 27
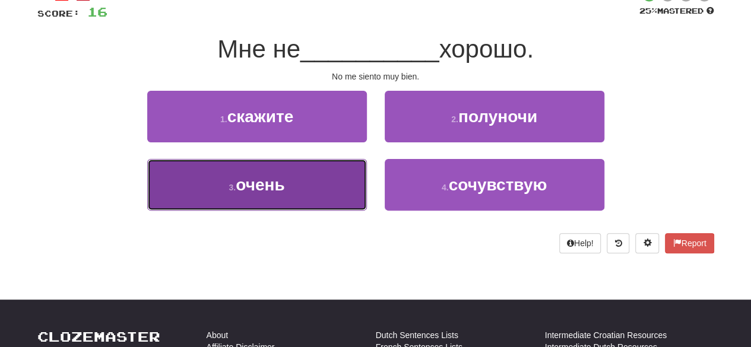
click at [356, 181] on button "3 . очень" at bounding box center [257, 185] width 220 height 52
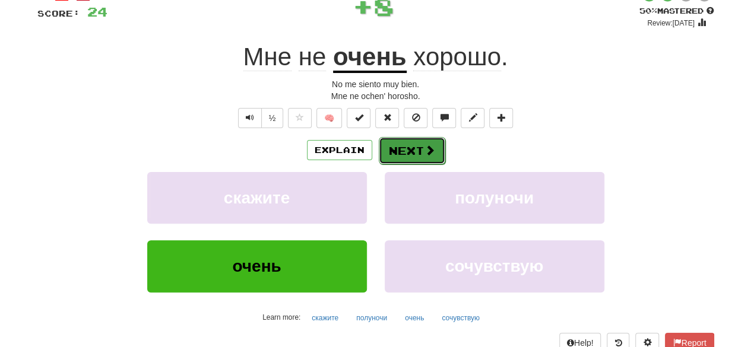
click at [404, 155] on button "Next" at bounding box center [412, 150] width 66 height 27
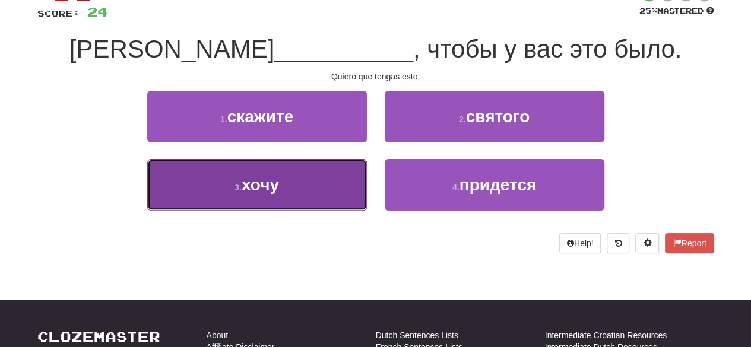
click at [326, 190] on button "3 . хочу" at bounding box center [257, 185] width 220 height 52
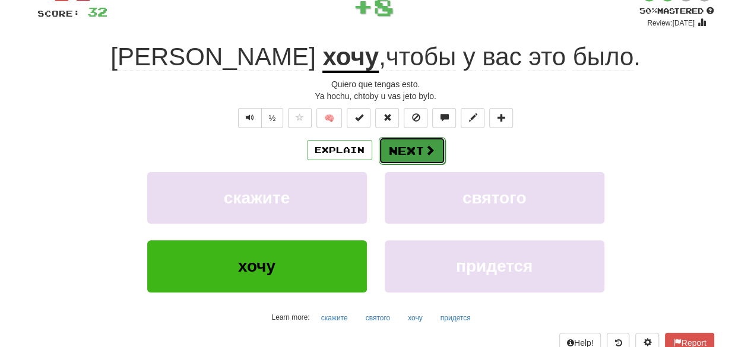
click at [400, 151] on button "Next" at bounding box center [412, 150] width 66 height 27
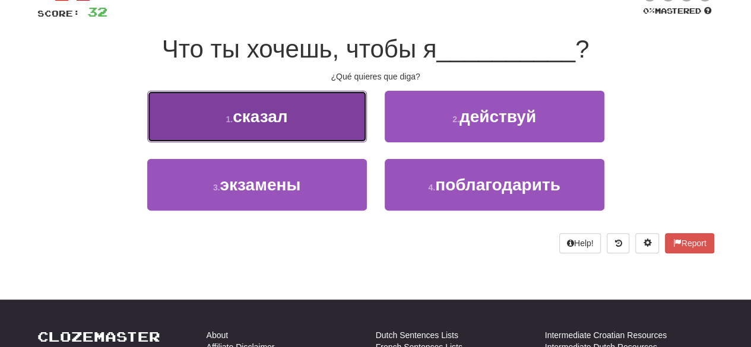
click at [335, 135] on button "1 . сказал" at bounding box center [257, 117] width 220 height 52
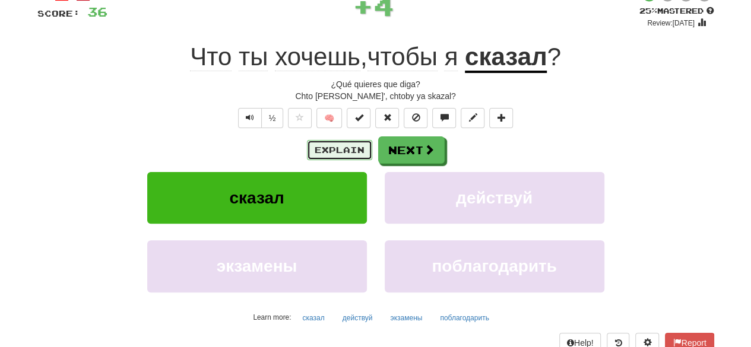
click at [352, 148] on button "Explain" at bounding box center [339, 150] width 65 height 20
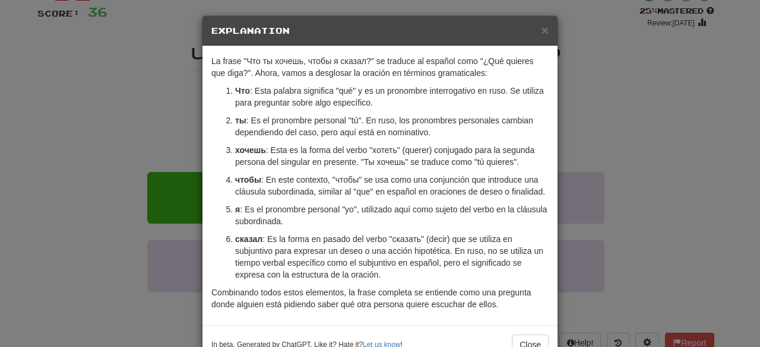
scroll to position [0, 0]
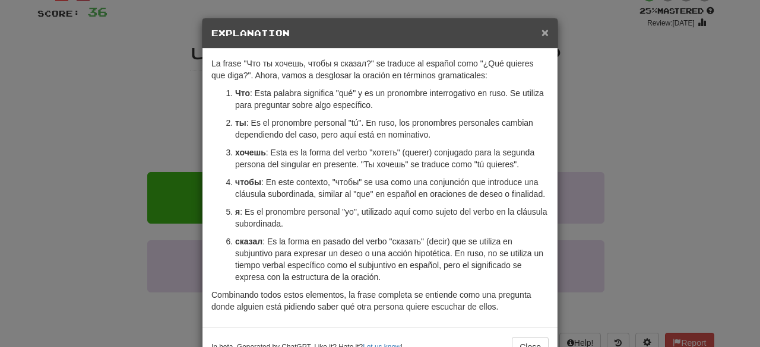
click at [542, 36] on span "×" at bounding box center [544, 33] width 7 height 14
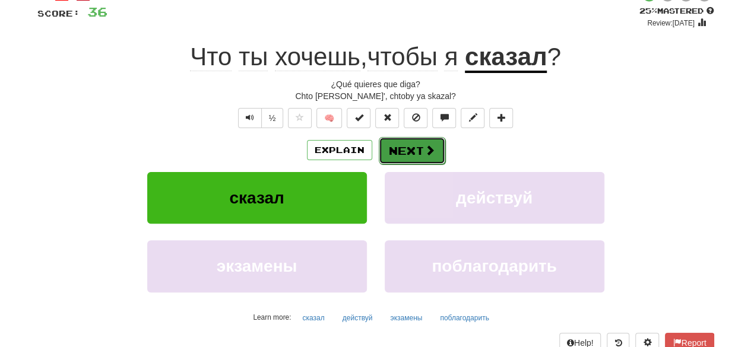
click at [419, 143] on button "Next" at bounding box center [412, 150] width 66 height 27
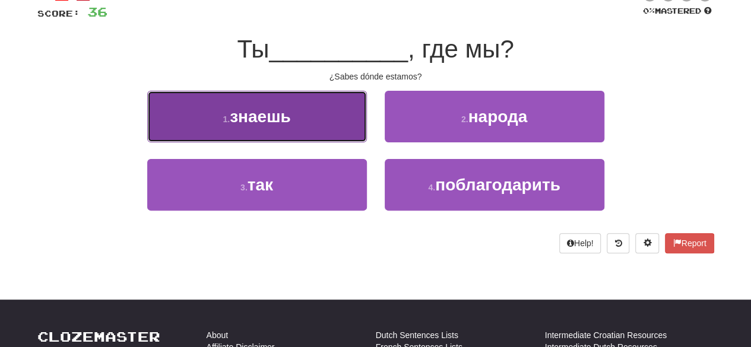
click at [348, 132] on button "1 . знаешь" at bounding box center [257, 117] width 220 height 52
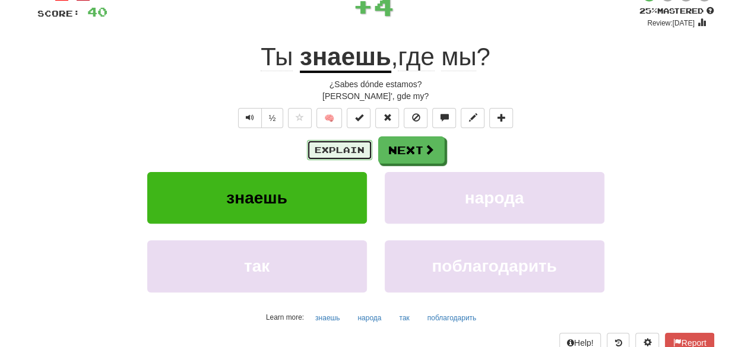
click at [361, 145] on button "Explain" at bounding box center [339, 150] width 65 height 20
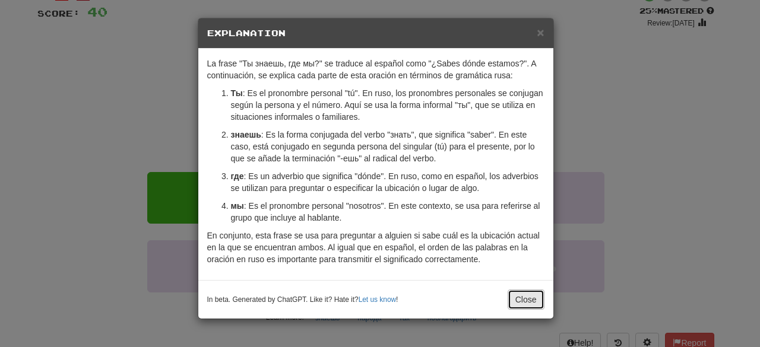
click at [518, 294] on button "Close" at bounding box center [525, 300] width 37 height 20
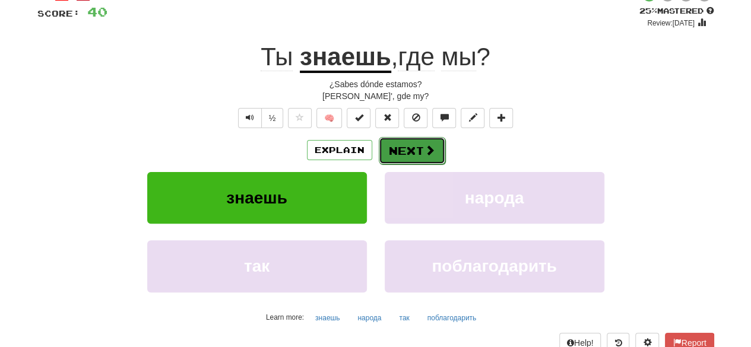
click at [431, 150] on span at bounding box center [429, 150] width 11 height 11
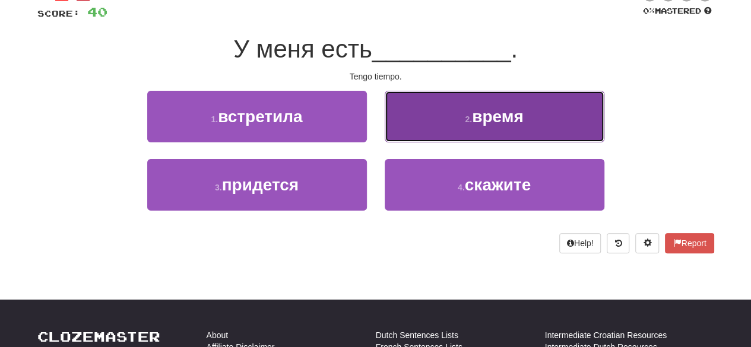
click at [443, 132] on button "2 . время" at bounding box center [495, 117] width 220 height 52
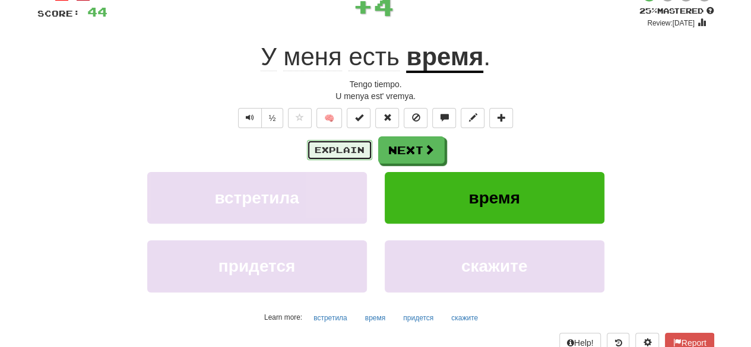
click at [358, 149] on button "Explain" at bounding box center [339, 150] width 65 height 20
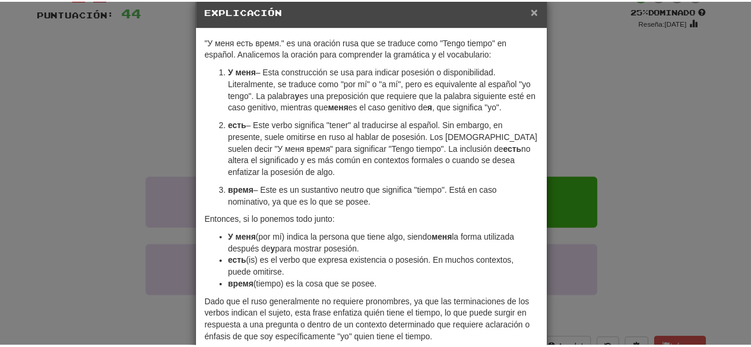
scroll to position [21, 0]
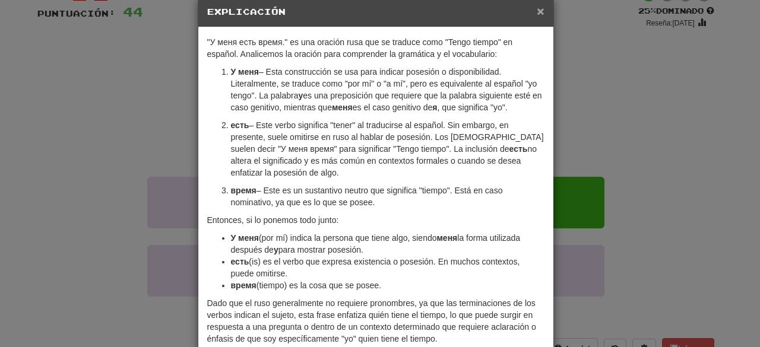
click at [537, 9] on font "×" at bounding box center [540, 11] width 7 height 14
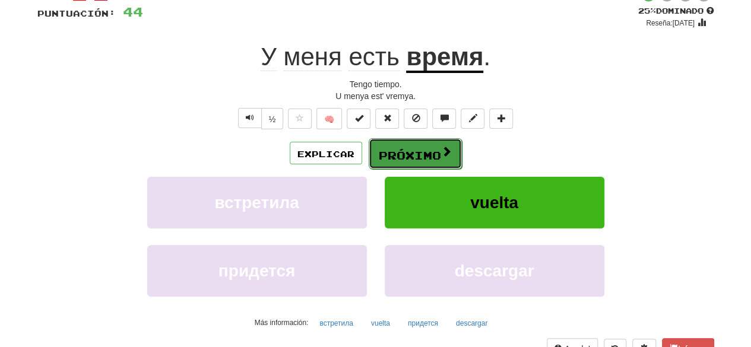
click at [455, 156] on button "Próximo" at bounding box center [415, 153] width 93 height 31
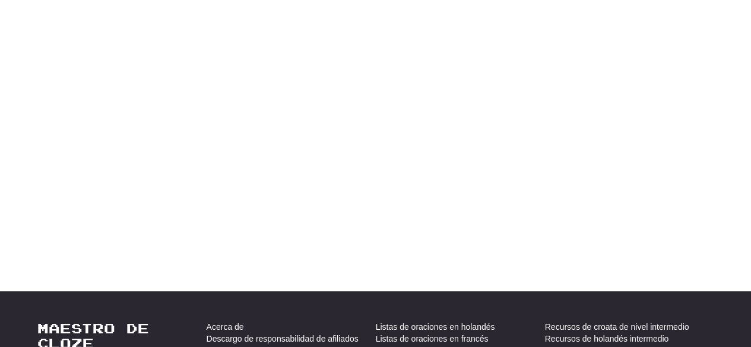
scroll to position [0, 0]
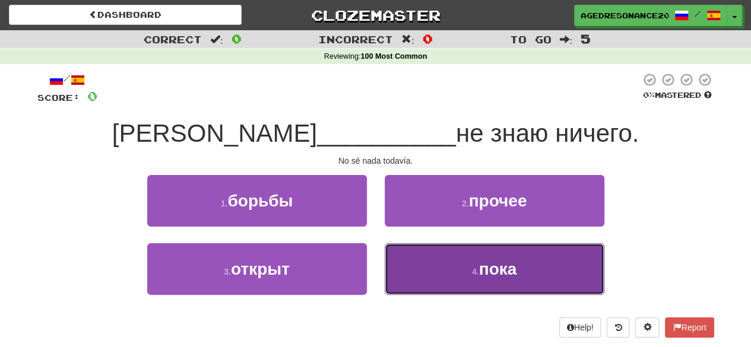
click at [434, 264] on button "4 . пока" at bounding box center [495, 269] width 220 height 52
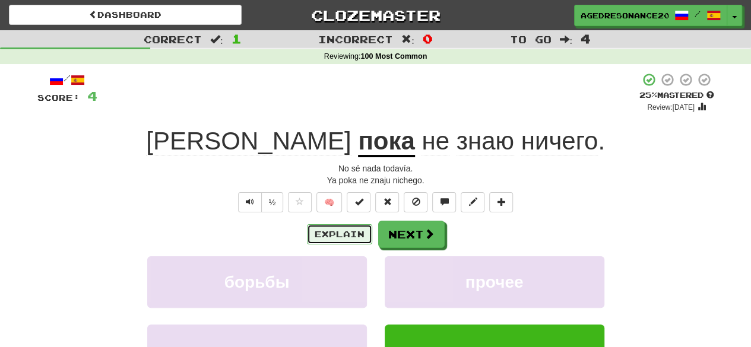
click at [369, 231] on button "Explain" at bounding box center [339, 234] width 65 height 20
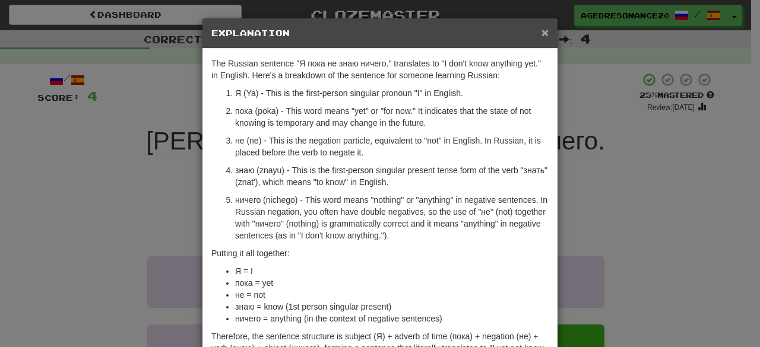
click at [544, 30] on span "×" at bounding box center [544, 33] width 7 height 14
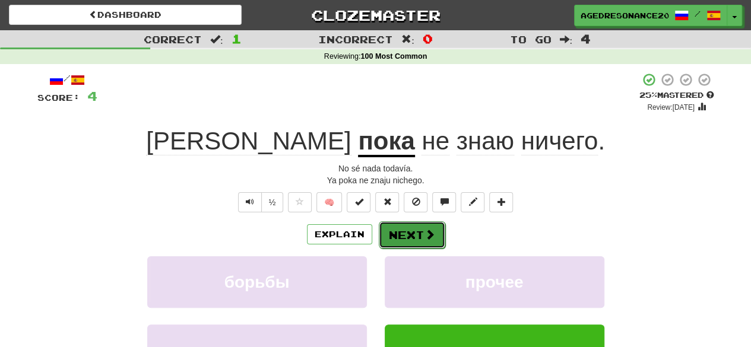
click at [434, 229] on button "Next" at bounding box center [412, 234] width 66 height 27
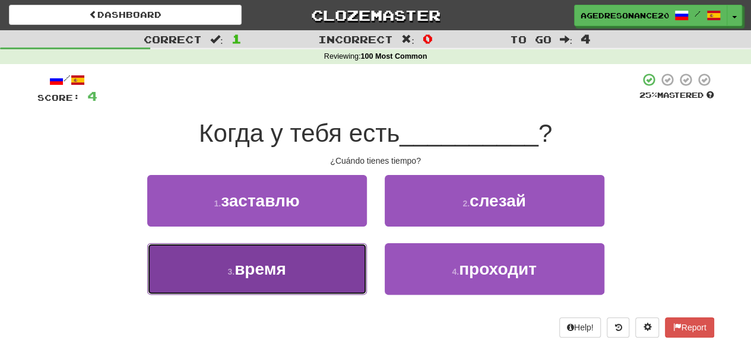
click at [357, 271] on button "3 . время" at bounding box center [257, 269] width 220 height 52
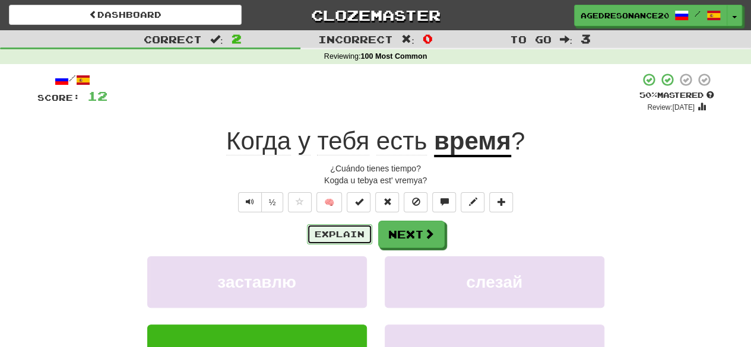
click at [349, 239] on button "Explain" at bounding box center [339, 234] width 65 height 20
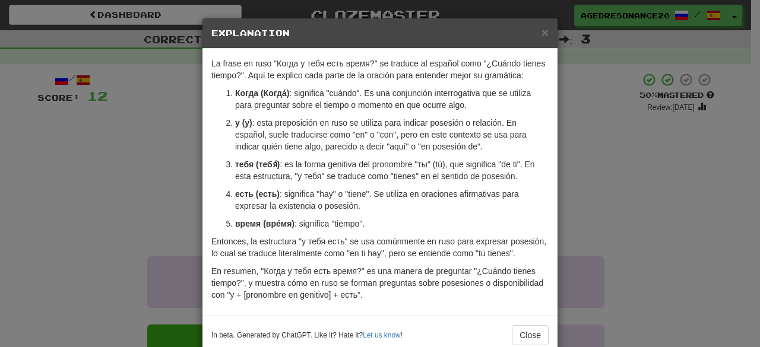
click at [537, 40] on div "× Explanation" at bounding box center [379, 33] width 355 height 30
click at [541, 33] on span "×" at bounding box center [544, 33] width 7 height 14
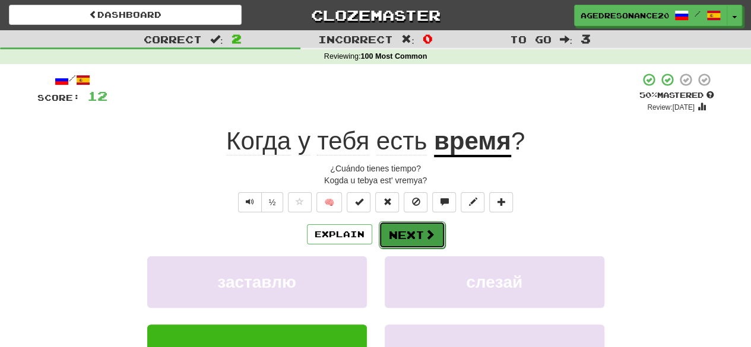
click at [429, 233] on span at bounding box center [429, 234] width 11 height 11
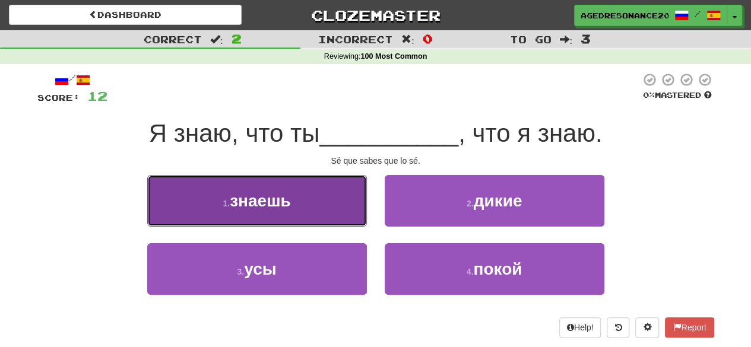
click at [315, 202] on button "1 . знаешь" at bounding box center [257, 201] width 220 height 52
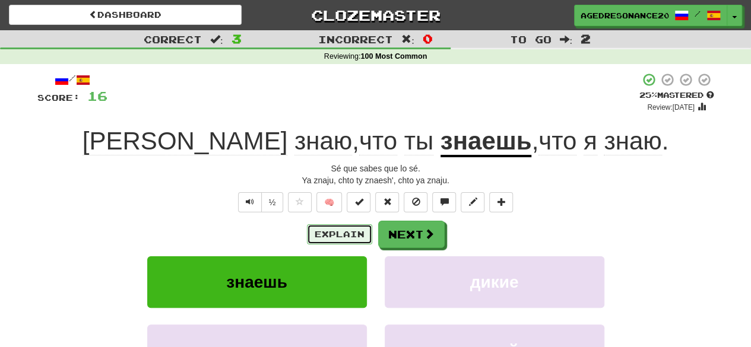
click at [351, 233] on button "Explain" at bounding box center [339, 234] width 65 height 20
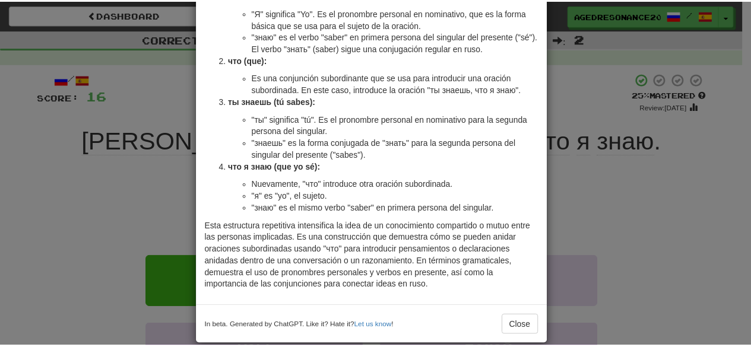
scroll to position [99, 0]
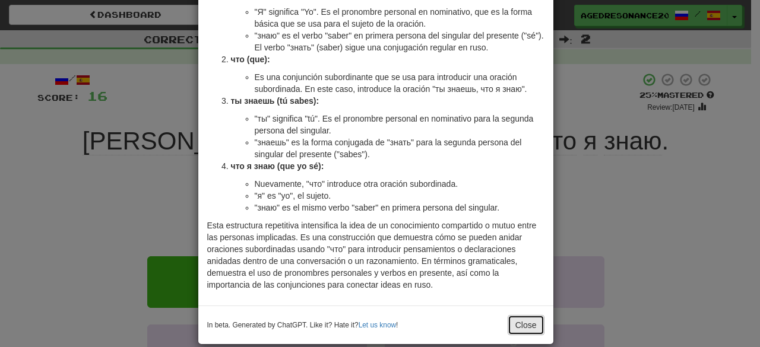
click at [519, 319] on button "Close" at bounding box center [525, 325] width 37 height 20
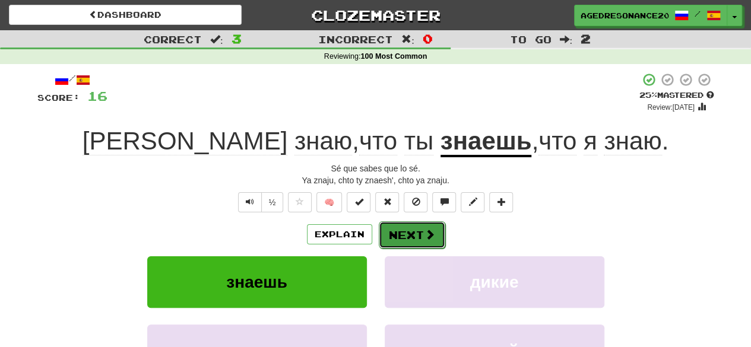
click at [430, 236] on span at bounding box center [429, 234] width 11 height 11
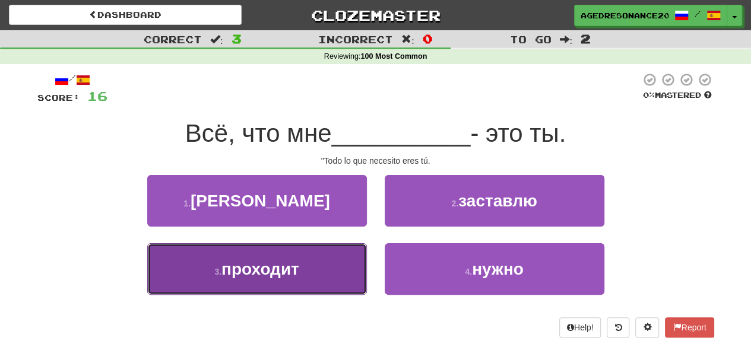
click at [306, 273] on button "3 . проходит" at bounding box center [257, 269] width 220 height 52
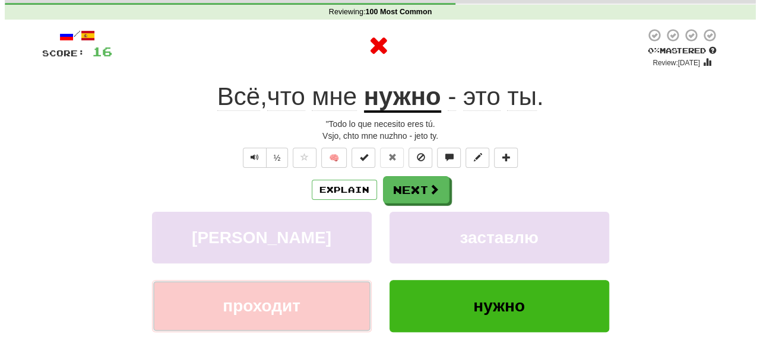
scroll to position [45, 0]
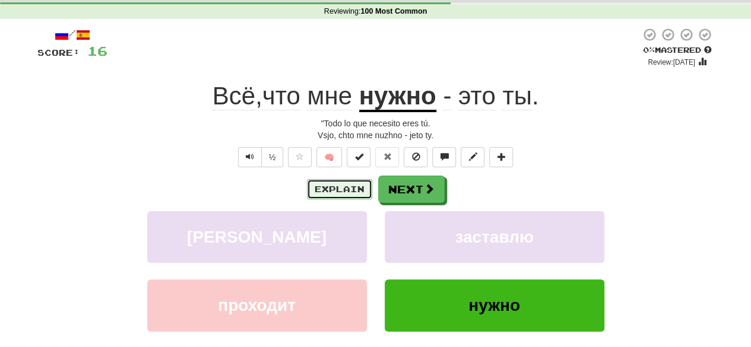
click at [331, 192] on button "Explain" at bounding box center [339, 189] width 65 height 20
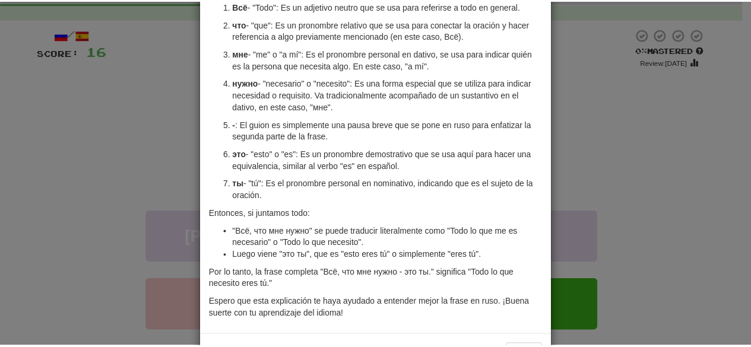
scroll to position [0, 0]
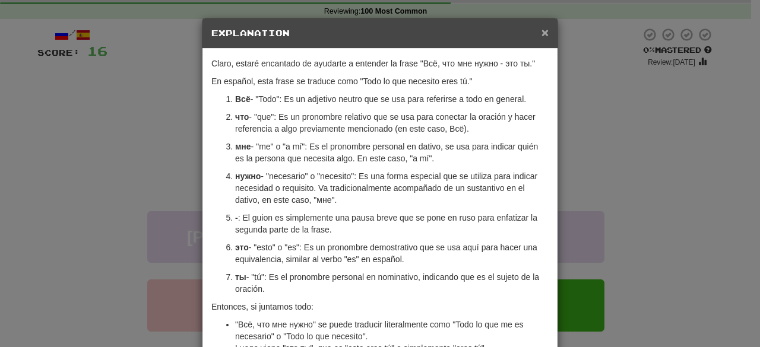
click at [541, 34] on span "×" at bounding box center [544, 33] width 7 height 14
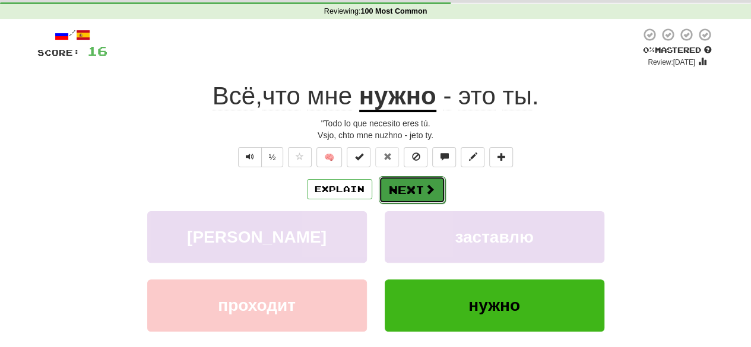
click at [408, 193] on button "Next" at bounding box center [412, 189] width 66 height 27
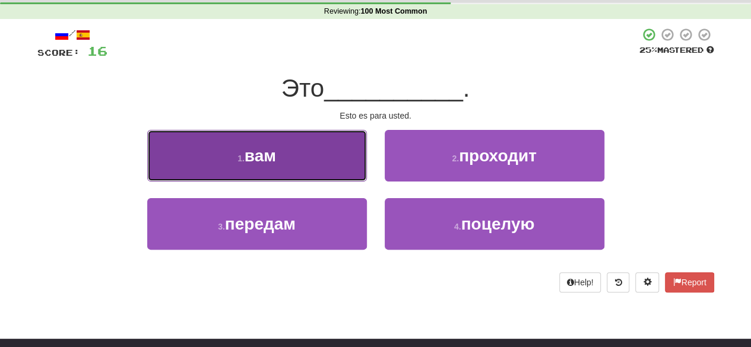
click at [347, 161] on button "1 . вам" at bounding box center [257, 156] width 220 height 52
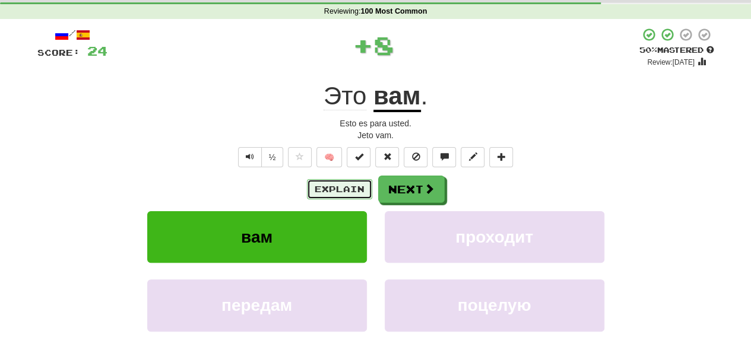
click at [358, 191] on button "Explain" at bounding box center [339, 189] width 65 height 20
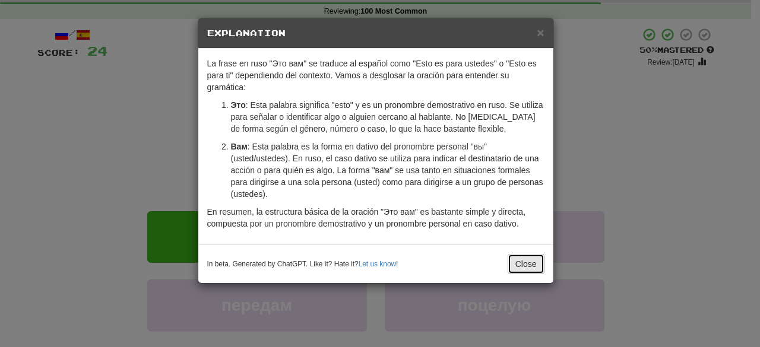
click at [521, 259] on button "Close" at bounding box center [525, 264] width 37 height 20
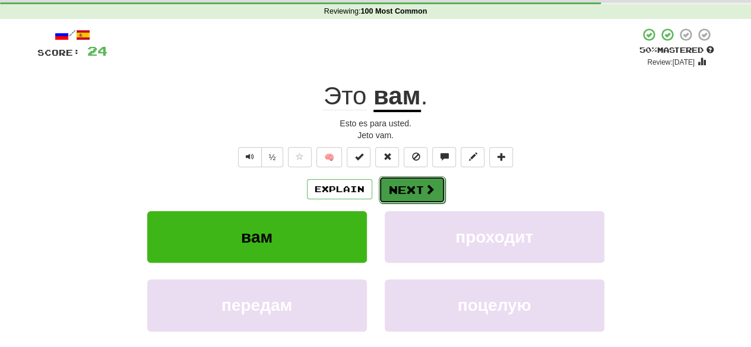
click at [429, 198] on button "Next" at bounding box center [412, 189] width 66 height 27
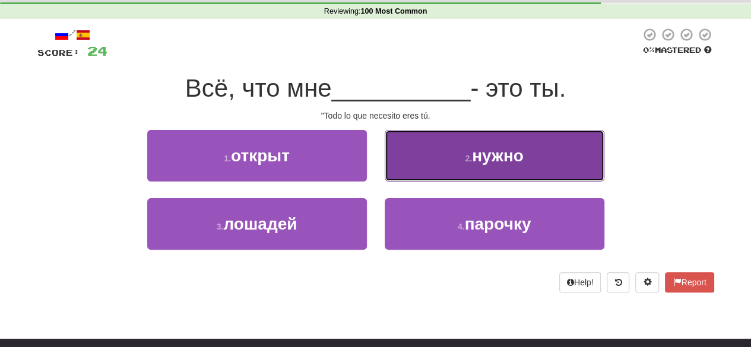
click at [437, 174] on button "2 . нужно" at bounding box center [495, 156] width 220 height 52
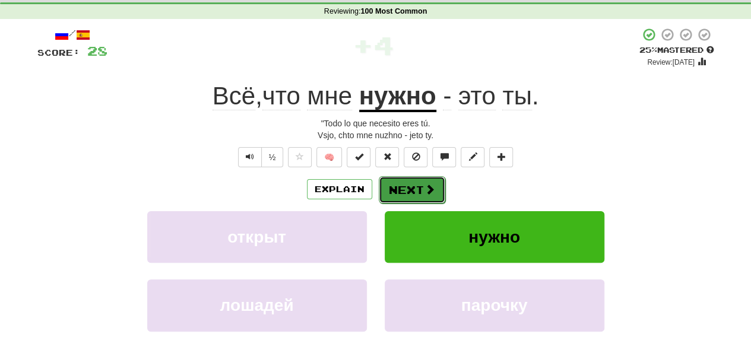
click at [430, 192] on span at bounding box center [429, 189] width 11 height 11
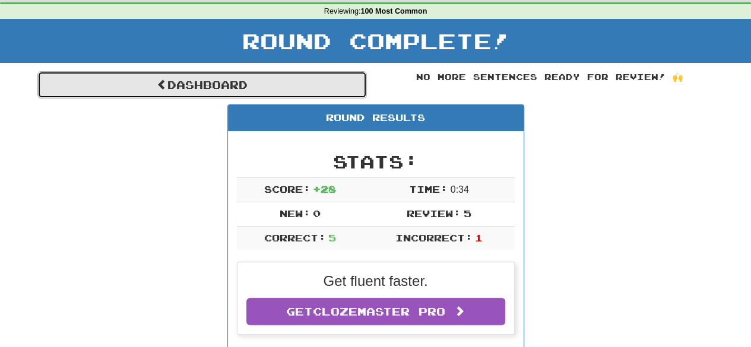
click at [332, 92] on link "Dashboard" at bounding box center [201, 84] width 329 height 27
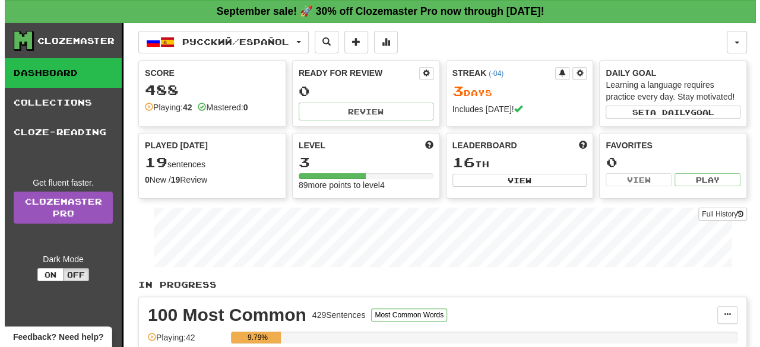
scroll to position [145, 0]
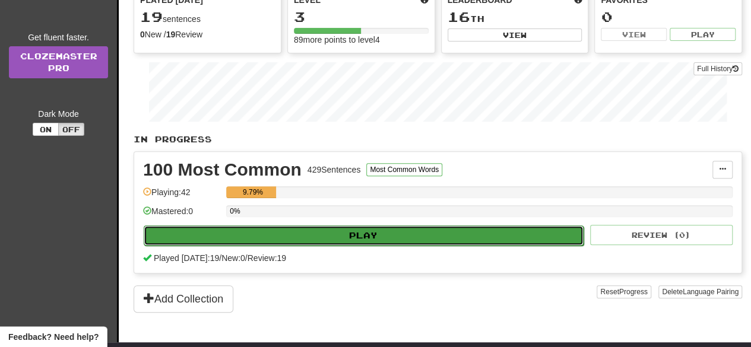
click at [323, 229] on button "Play" at bounding box center [364, 236] width 440 height 20
select select "**"
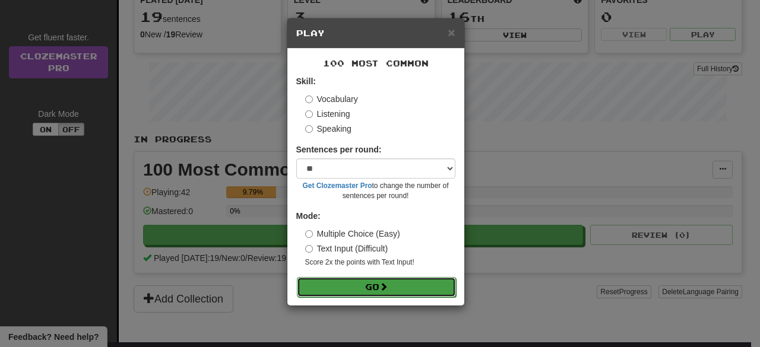
click at [357, 287] on button "Go" at bounding box center [376, 287] width 159 height 20
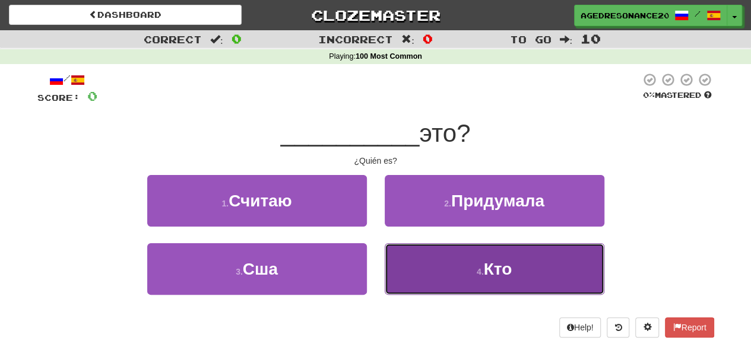
click at [415, 285] on button "4 . Кто" at bounding box center [495, 269] width 220 height 52
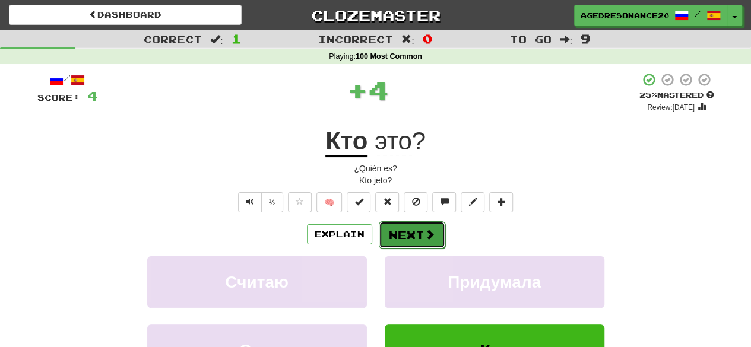
click at [412, 238] on button "Next" at bounding box center [412, 234] width 66 height 27
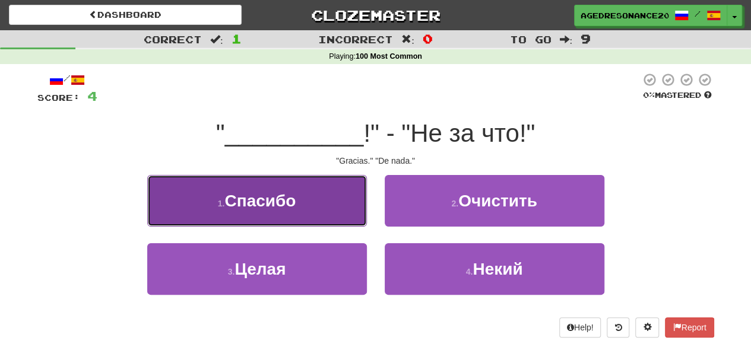
click at [337, 198] on button "1 . Спасибо" at bounding box center [257, 201] width 220 height 52
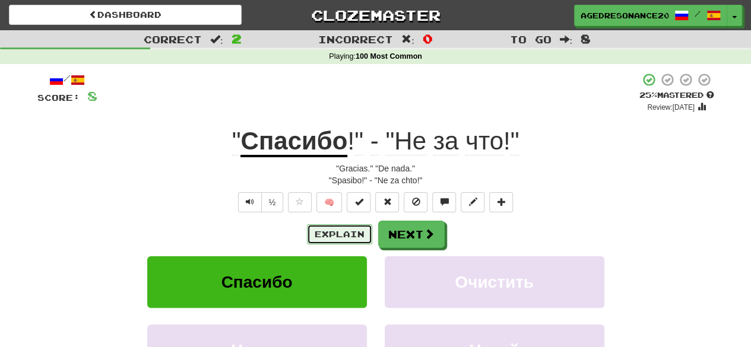
click at [367, 234] on button "Explain" at bounding box center [339, 234] width 65 height 20
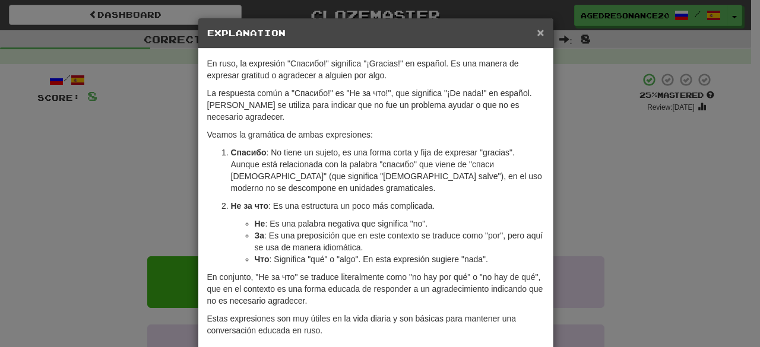
click at [537, 34] on span "×" at bounding box center [540, 33] width 7 height 14
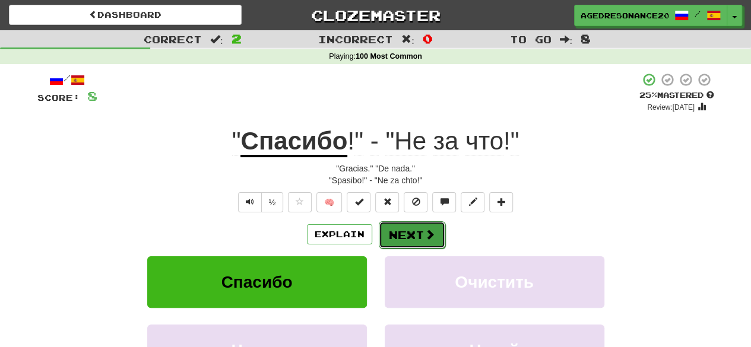
click at [396, 236] on button "Next" at bounding box center [412, 234] width 66 height 27
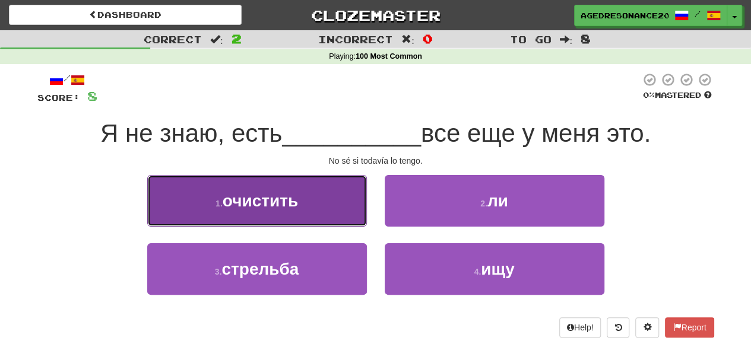
click at [366, 204] on button "1 . очистить" at bounding box center [257, 201] width 220 height 52
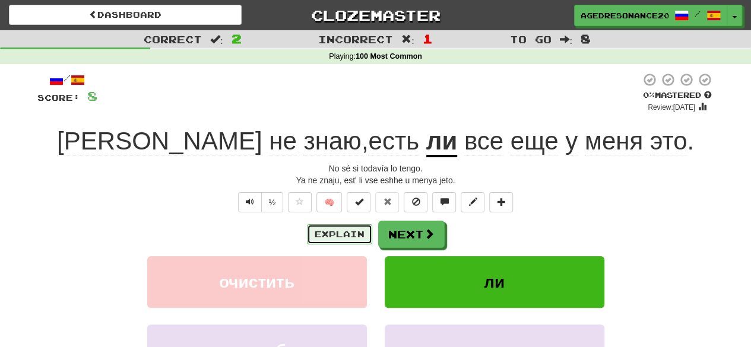
click at [347, 236] on button "Explain" at bounding box center [339, 234] width 65 height 20
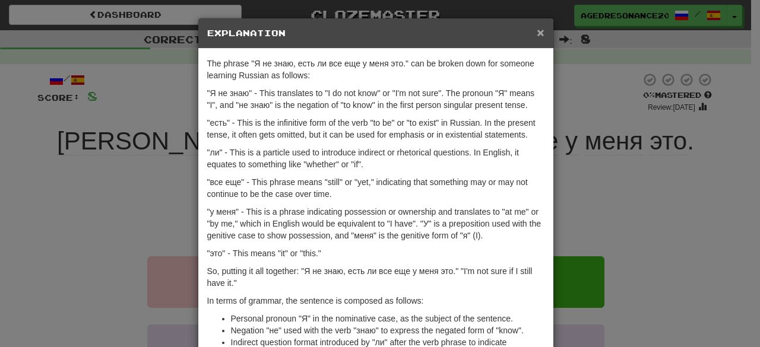
click at [537, 31] on span "×" at bounding box center [540, 33] width 7 height 14
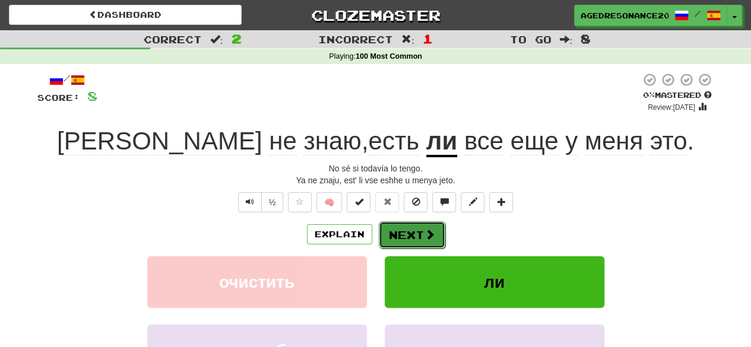
click at [426, 229] on span at bounding box center [429, 234] width 11 height 11
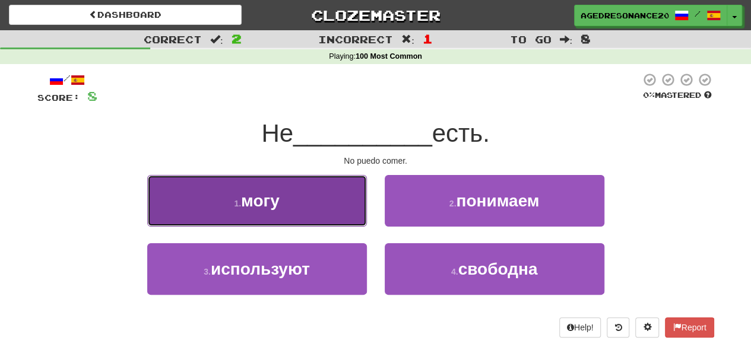
click at [325, 204] on button "1 . могу" at bounding box center [257, 201] width 220 height 52
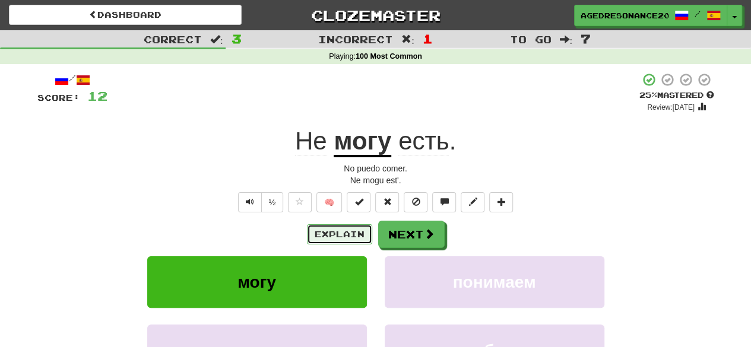
click at [342, 228] on button "Explain" at bounding box center [339, 234] width 65 height 20
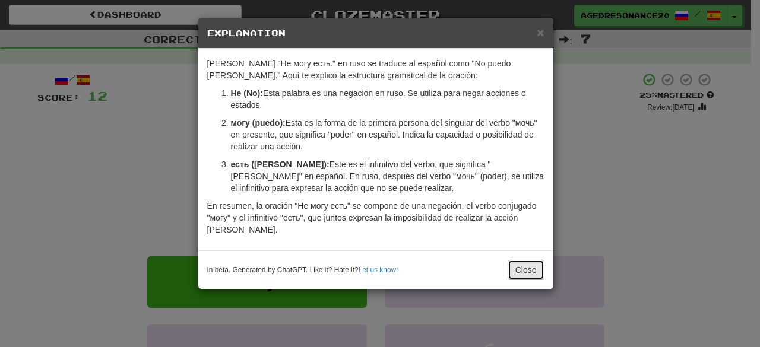
click at [512, 264] on button "Close" at bounding box center [525, 270] width 37 height 20
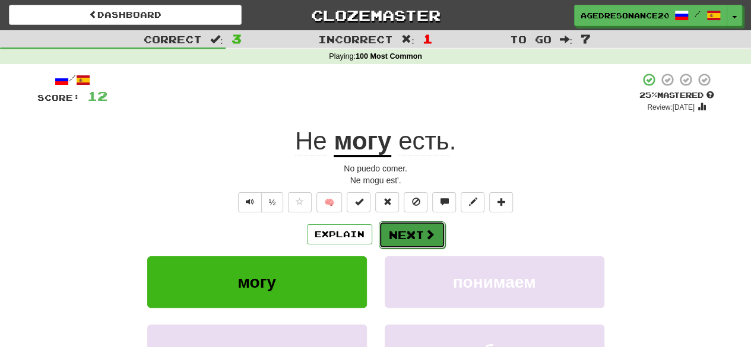
click at [414, 234] on button "Next" at bounding box center [412, 234] width 66 height 27
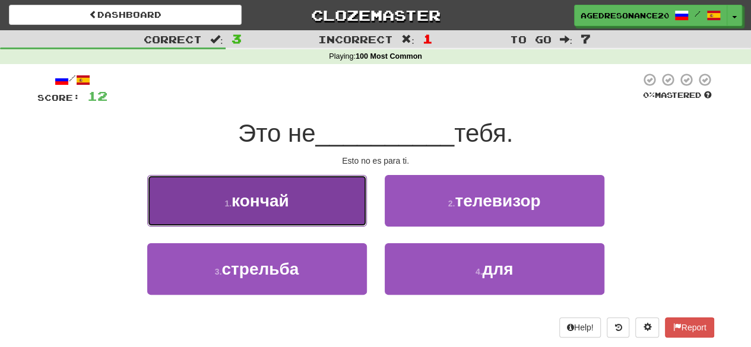
click at [356, 213] on button "1 . кончай" at bounding box center [257, 201] width 220 height 52
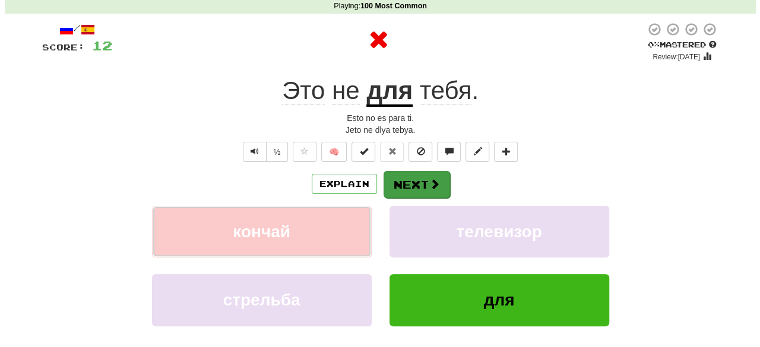
scroll to position [51, 0]
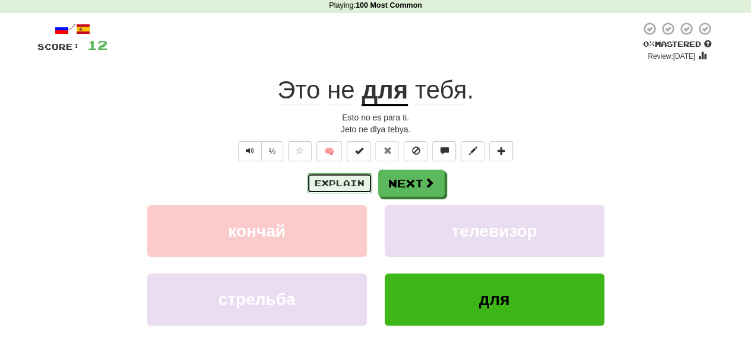
click at [350, 185] on button "Explain" at bounding box center [339, 183] width 65 height 20
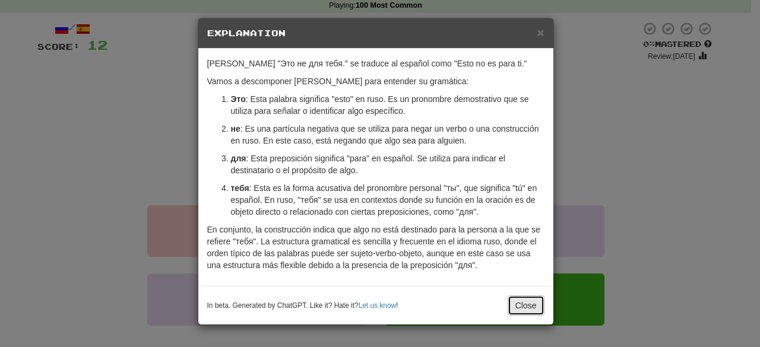
click at [518, 303] on button "Close" at bounding box center [525, 306] width 37 height 20
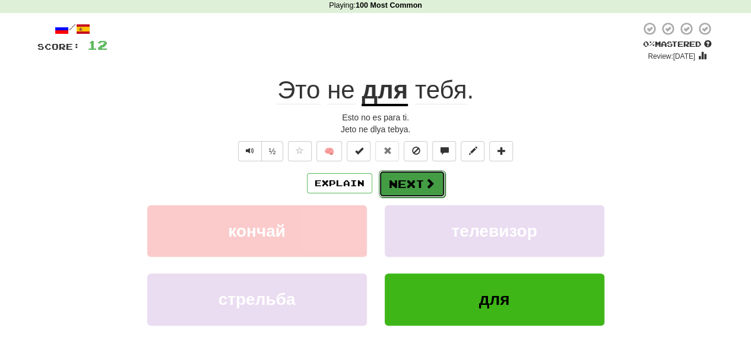
click at [433, 185] on span at bounding box center [429, 183] width 11 height 11
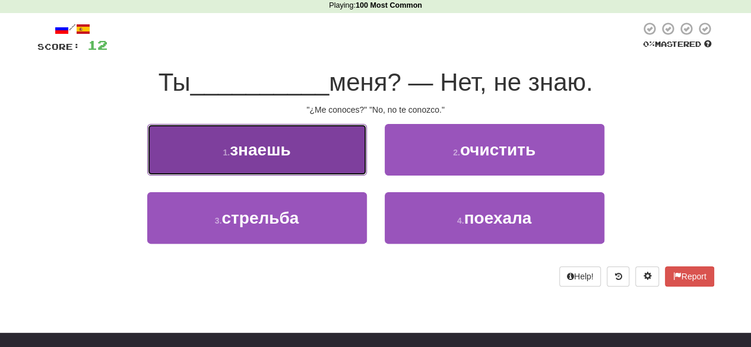
click at [336, 155] on button "1 . знаешь" at bounding box center [257, 150] width 220 height 52
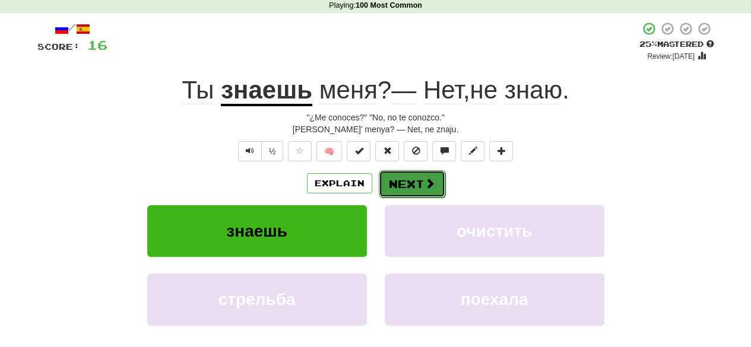
click at [424, 182] on span at bounding box center [429, 183] width 11 height 11
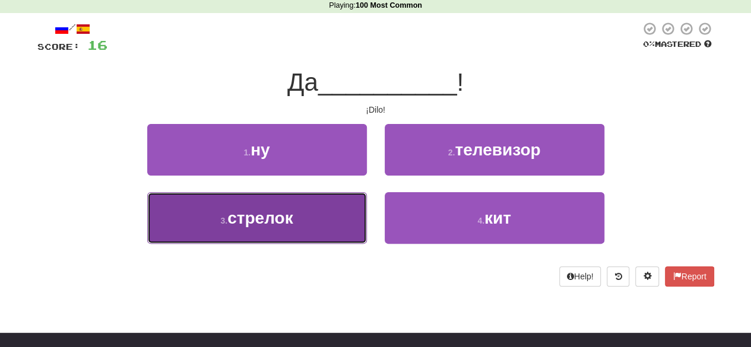
click at [351, 214] on button "3 . стрелок" at bounding box center [257, 218] width 220 height 52
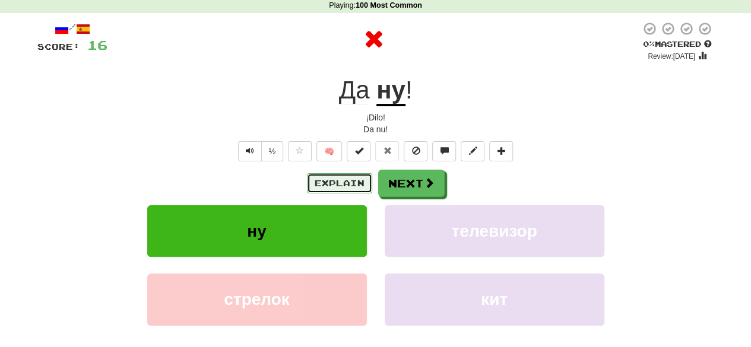
click at [345, 181] on button "Explain" at bounding box center [339, 183] width 65 height 20
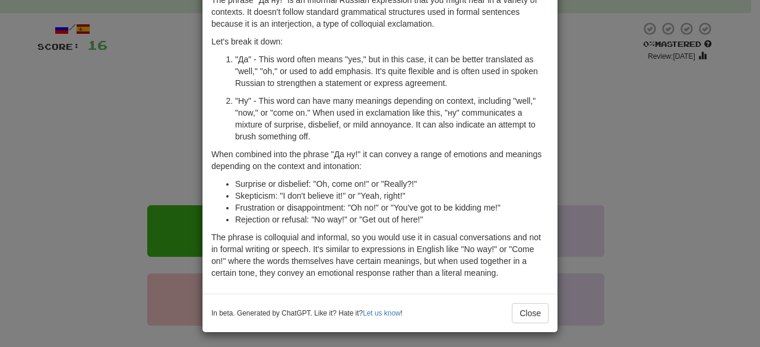
scroll to position [65, 0]
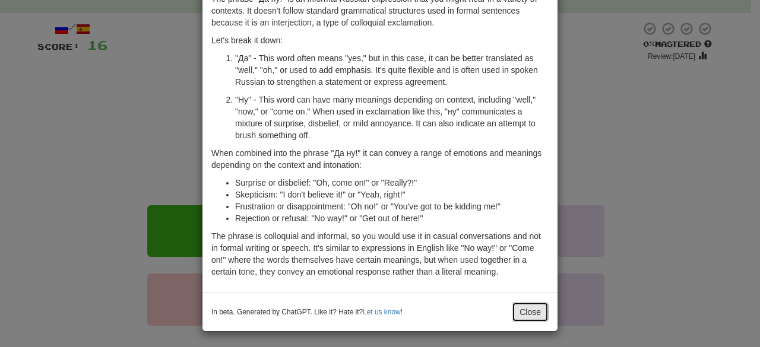
click at [521, 313] on button "Close" at bounding box center [530, 312] width 37 height 20
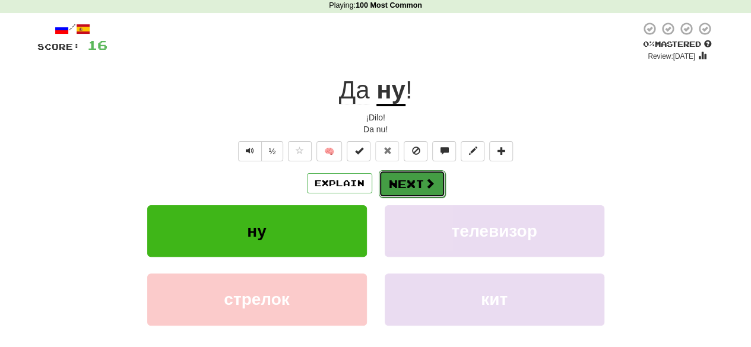
click at [421, 180] on button "Next" at bounding box center [412, 183] width 66 height 27
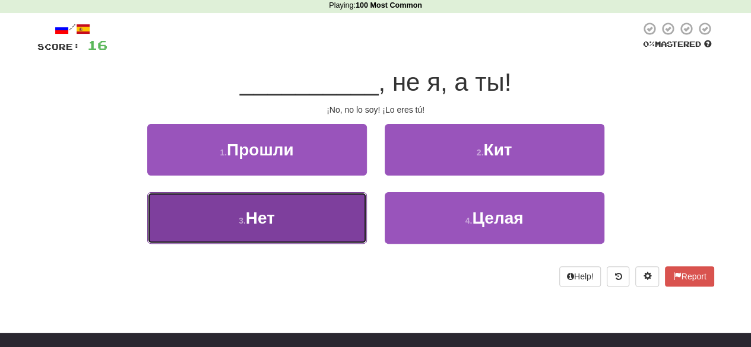
click at [344, 210] on button "3 . Нет" at bounding box center [257, 218] width 220 height 52
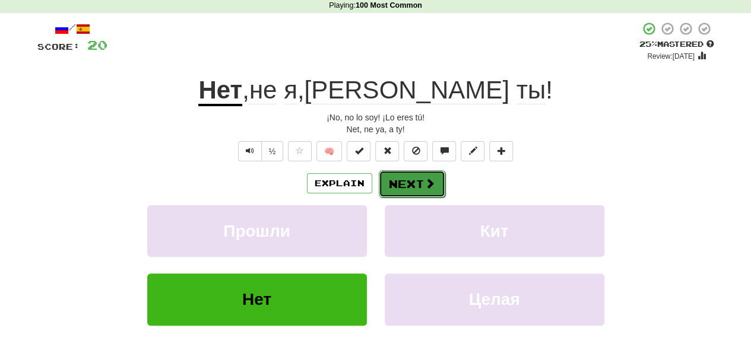
click at [395, 181] on button "Next" at bounding box center [412, 183] width 66 height 27
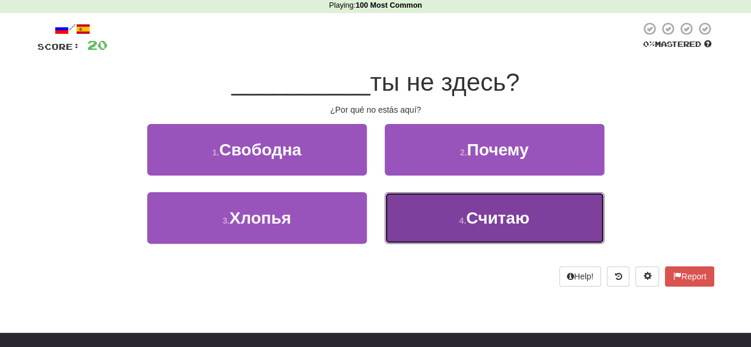
click at [410, 212] on button "4 . Считаю" at bounding box center [495, 218] width 220 height 52
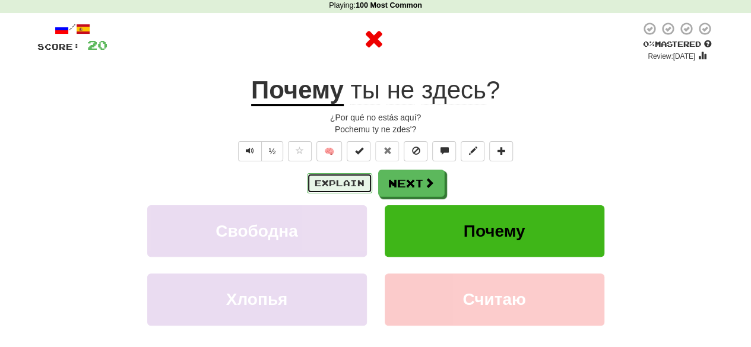
click at [354, 182] on button "Explain" at bounding box center [339, 183] width 65 height 20
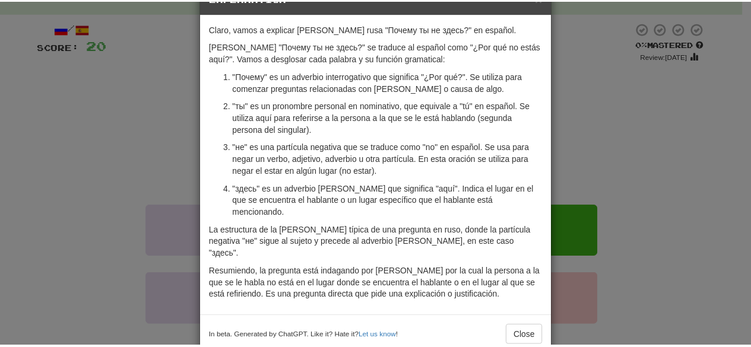
scroll to position [36, 0]
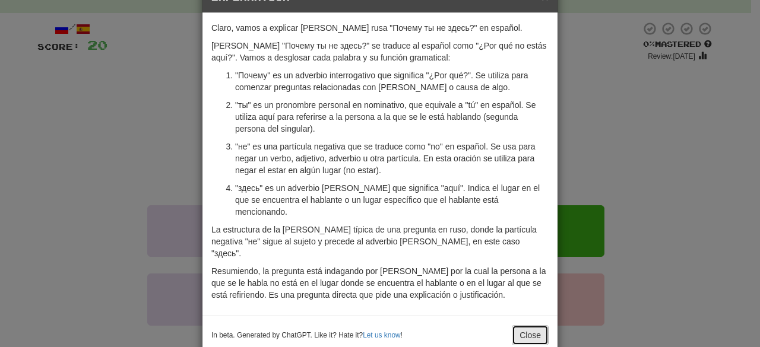
click at [523, 325] on button "Close" at bounding box center [530, 335] width 37 height 20
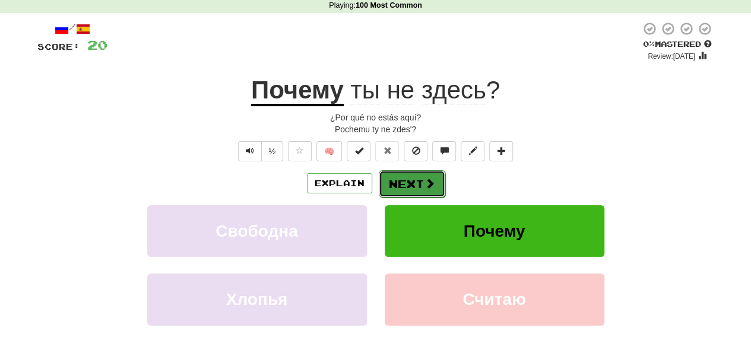
click at [429, 182] on span at bounding box center [429, 183] width 11 height 11
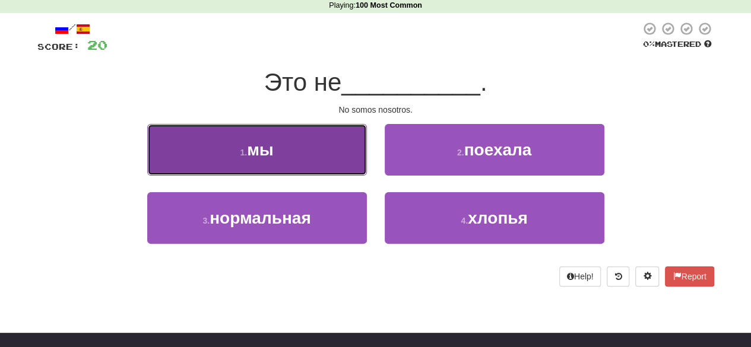
click at [350, 151] on button "1 . мы" at bounding box center [257, 150] width 220 height 52
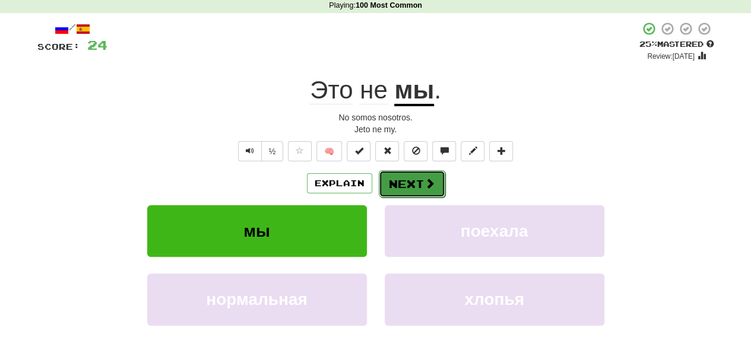
click at [404, 173] on button "Next" at bounding box center [412, 183] width 66 height 27
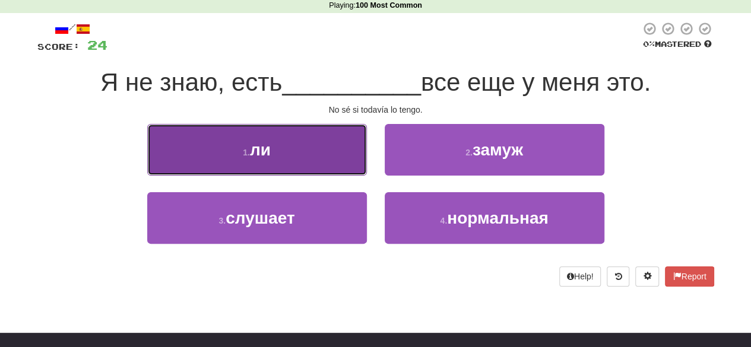
click at [348, 160] on button "1 . ли" at bounding box center [257, 150] width 220 height 52
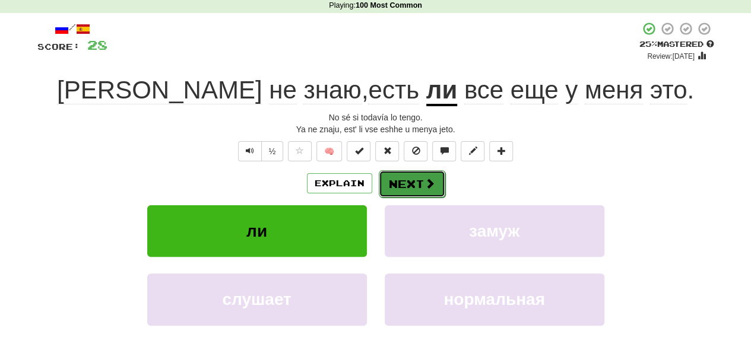
click at [402, 185] on button "Next" at bounding box center [412, 183] width 66 height 27
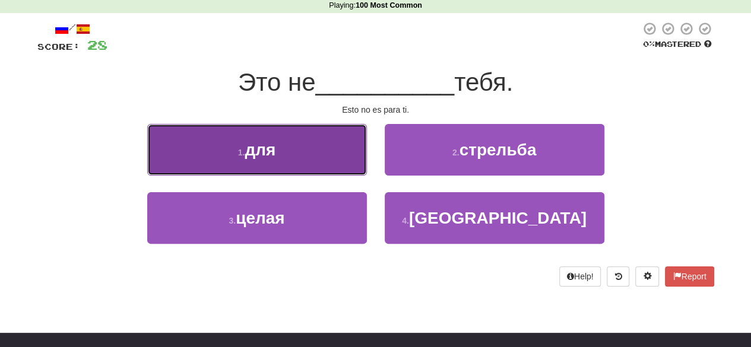
click at [350, 158] on button "1 . для" at bounding box center [257, 150] width 220 height 52
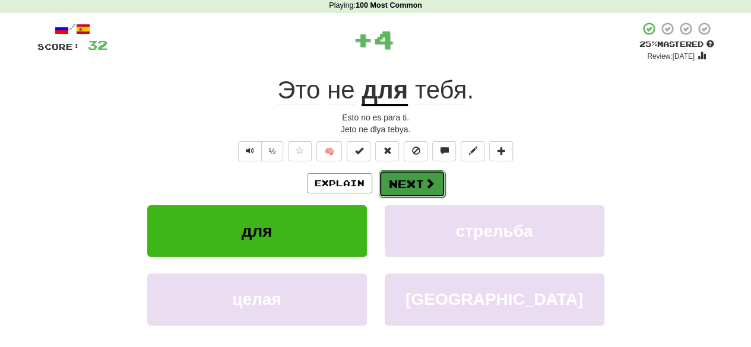
click at [413, 179] on button "Next" at bounding box center [412, 183] width 66 height 27
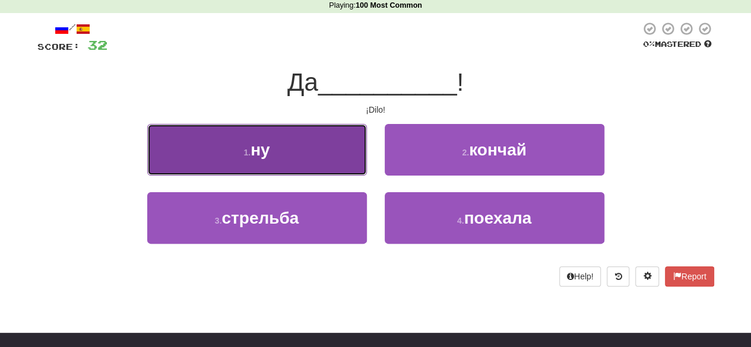
click at [338, 153] on button "1 . ну" at bounding box center [257, 150] width 220 height 52
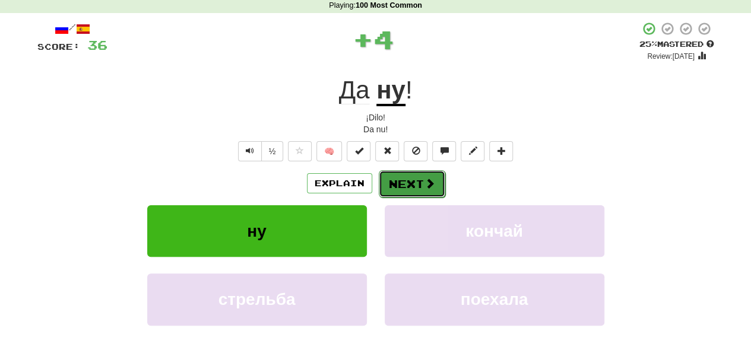
click at [400, 183] on button "Next" at bounding box center [412, 183] width 66 height 27
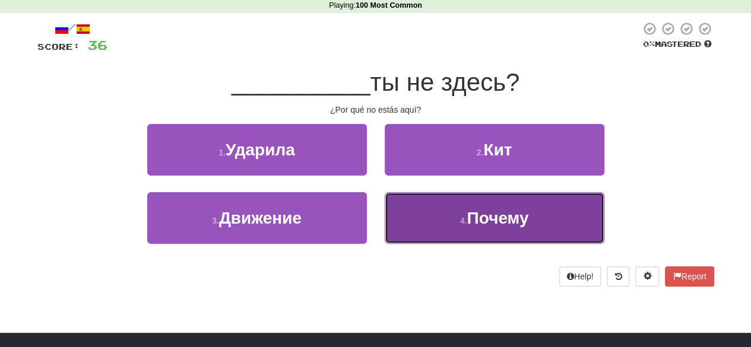
click at [424, 212] on button "4 . Почему" at bounding box center [495, 218] width 220 height 52
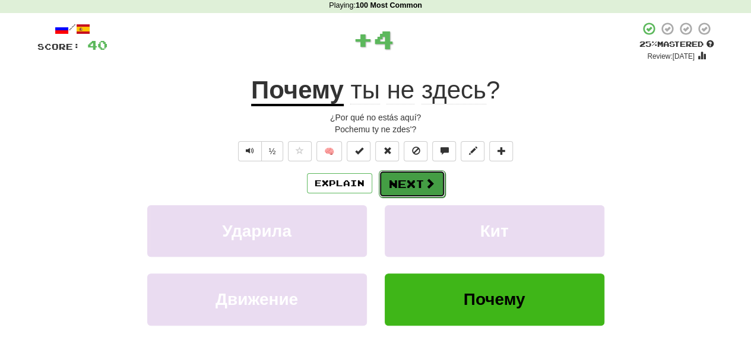
click at [419, 181] on button "Next" at bounding box center [412, 183] width 66 height 27
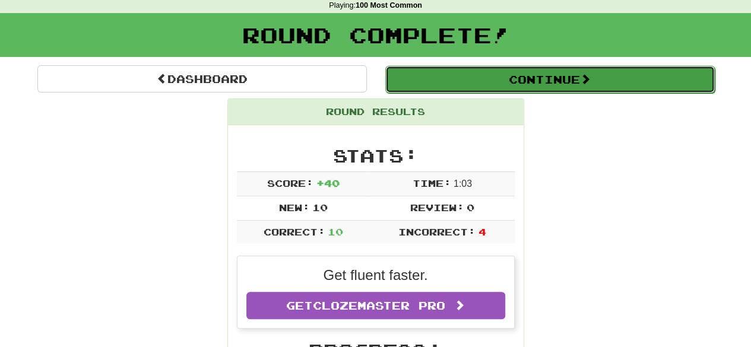
click at [440, 81] on button "Continue" at bounding box center [549, 79] width 329 height 27
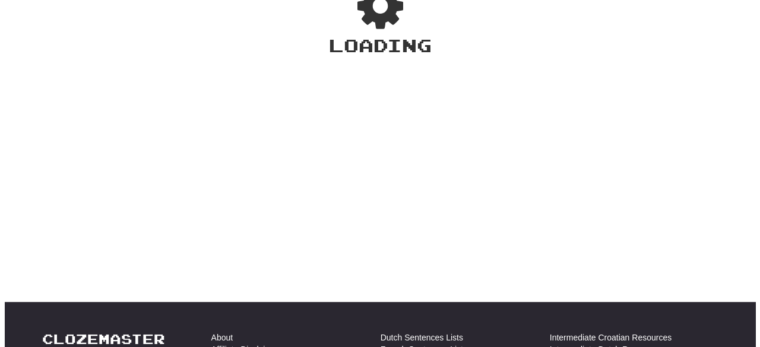
scroll to position [51, 0]
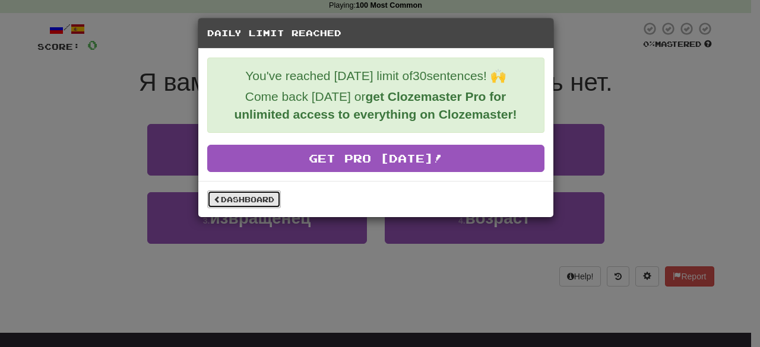
click at [264, 201] on link "Dashboard" at bounding box center [244, 200] width 74 height 18
